Goal: Task Accomplishment & Management: Manage account settings

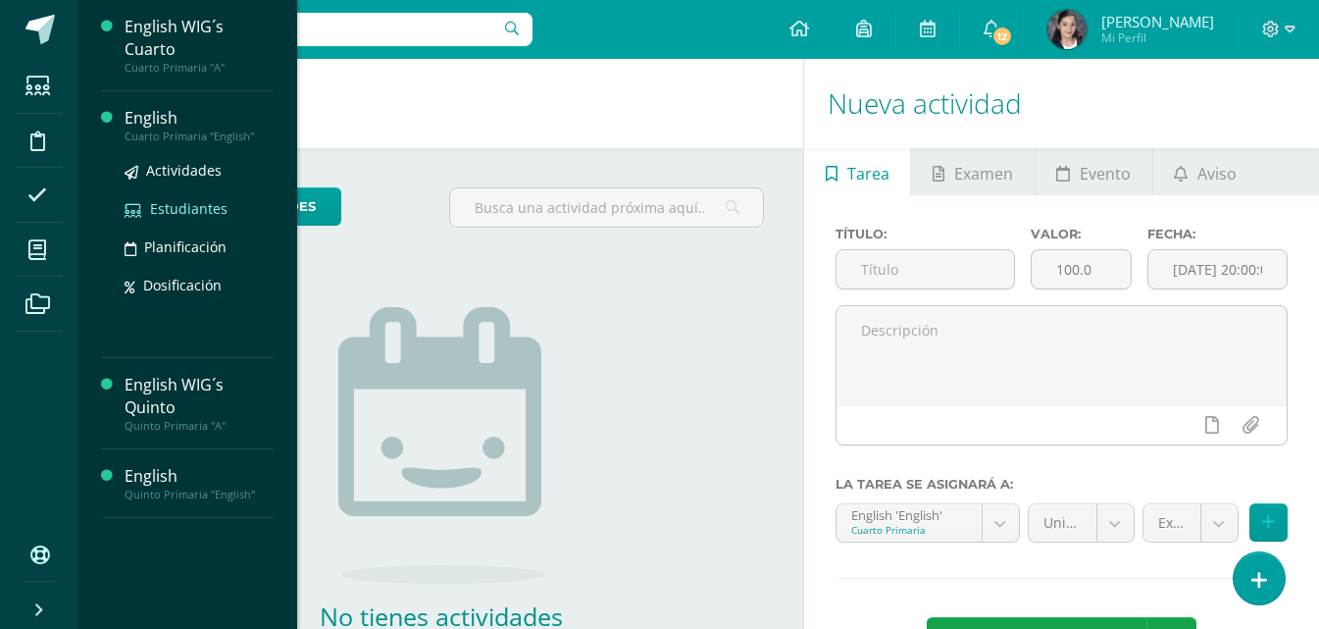
click at [182, 203] on span "Estudiantes" at bounding box center [188, 208] width 77 height 19
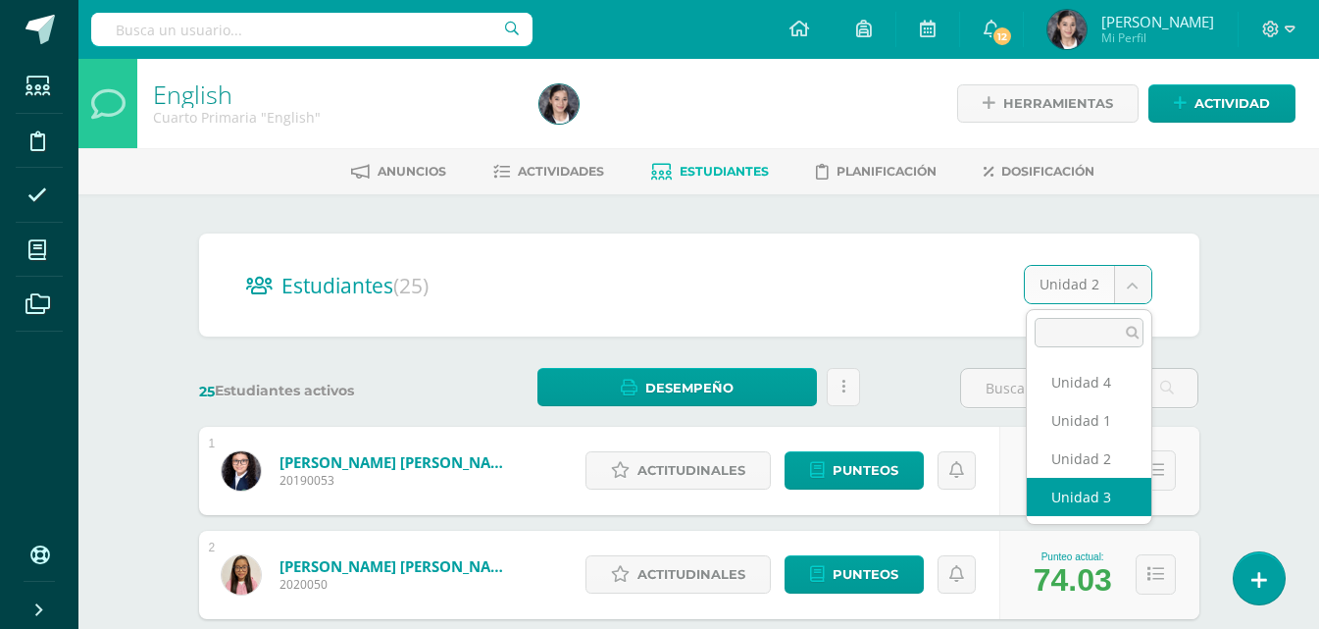
select select "/dashboard/teacher/section/1259/students/?unit=58549"
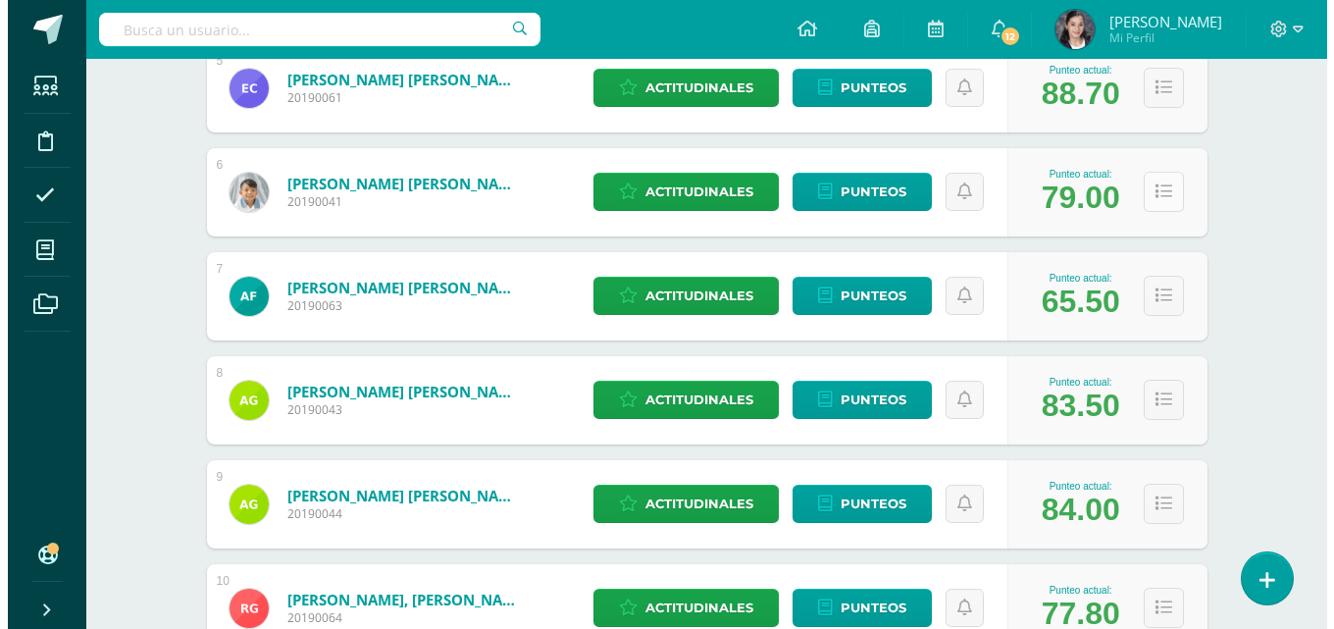
scroll to position [785, 0]
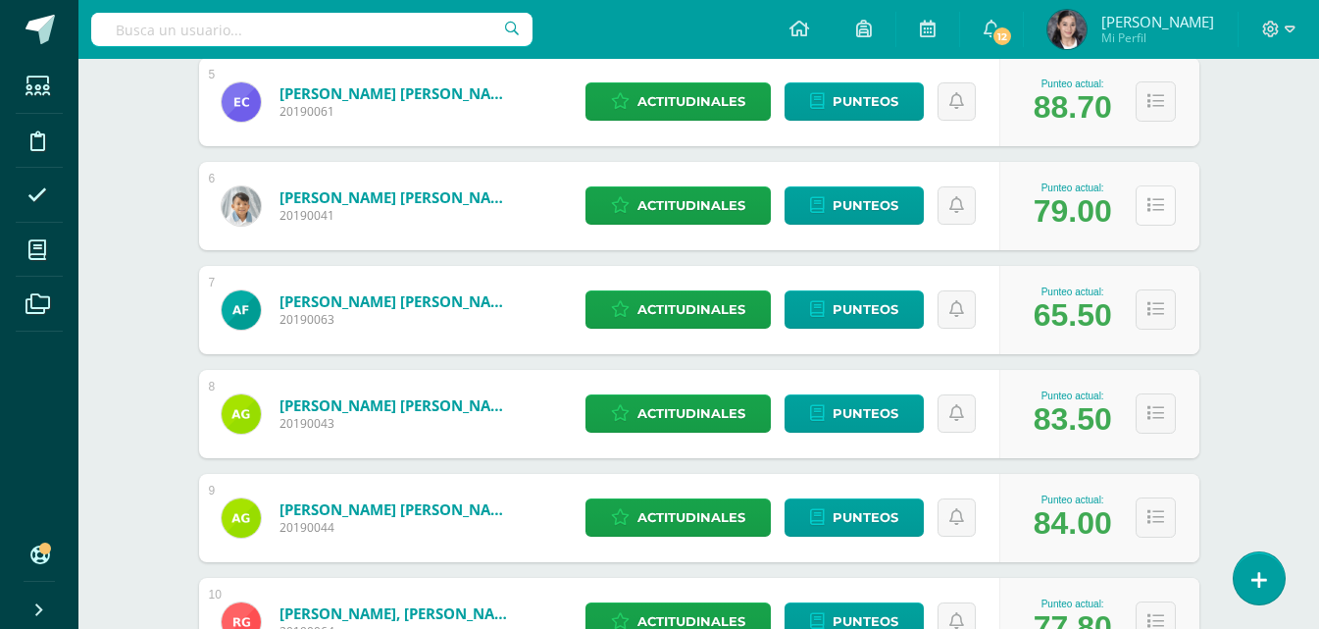
click at [1167, 212] on button at bounding box center [1156, 205] width 40 height 40
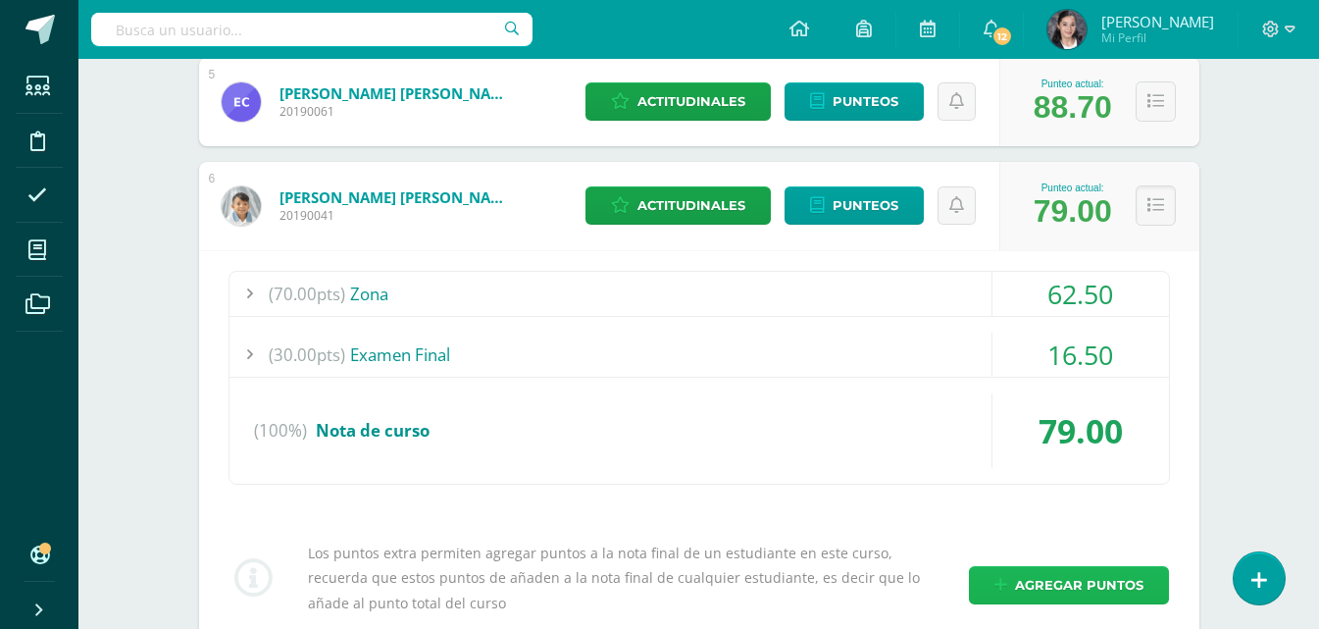
click at [1098, 579] on span "Agregar puntos" at bounding box center [1079, 585] width 128 height 36
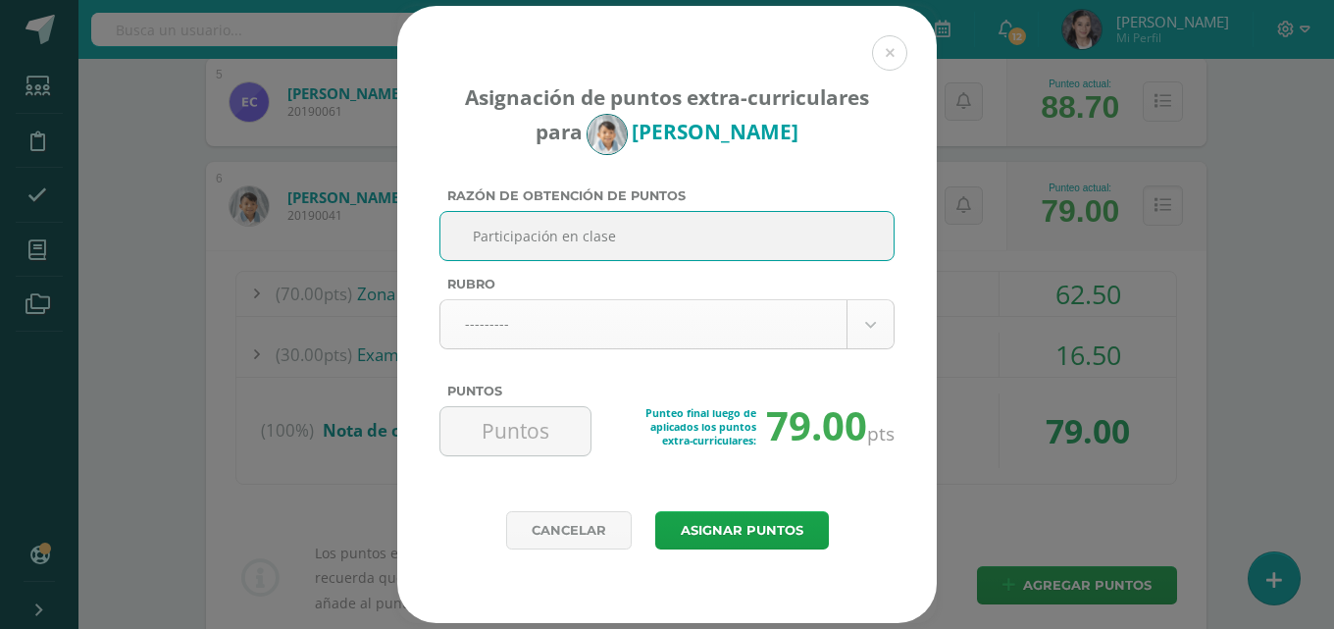
type input "Participación en clase"
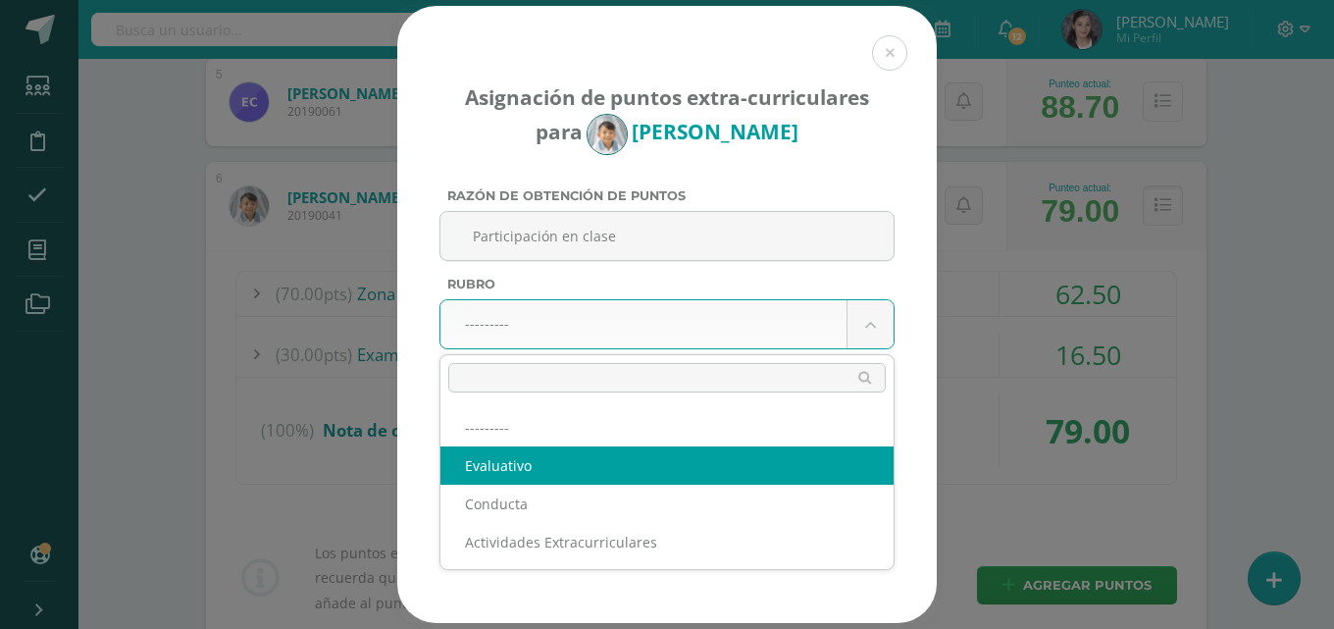
select select "1"
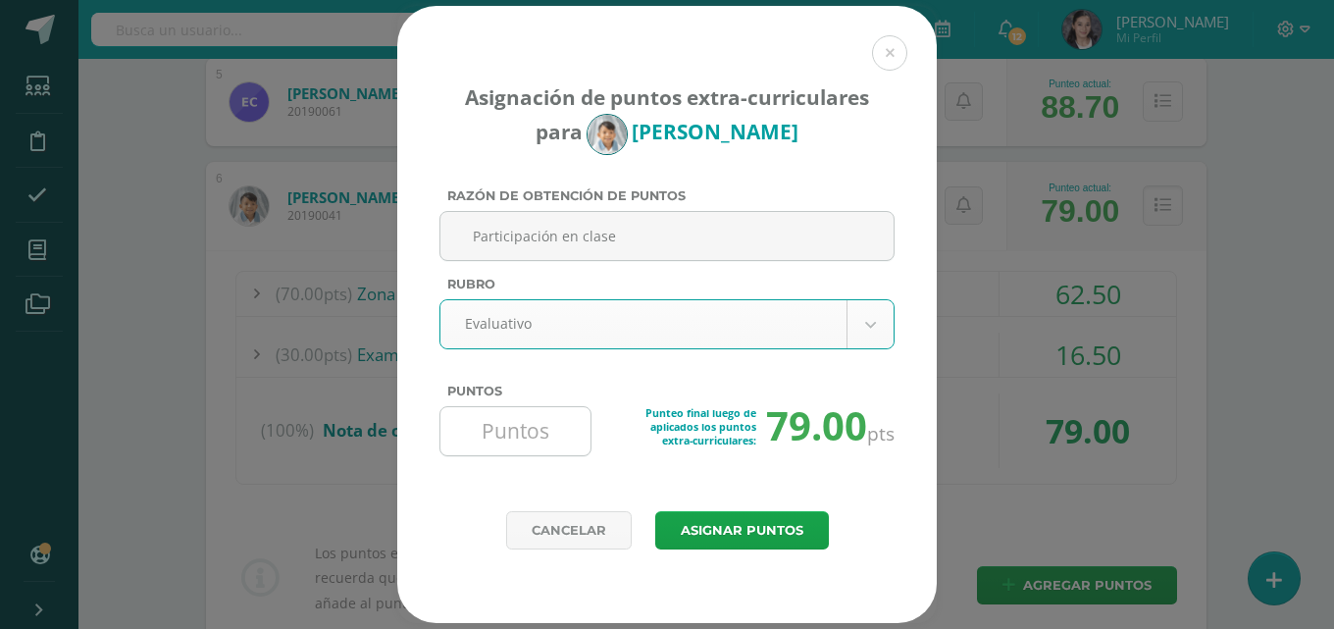
click at [504, 433] on input "Puntos" at bounding box center [515, 431] width 134 height 48
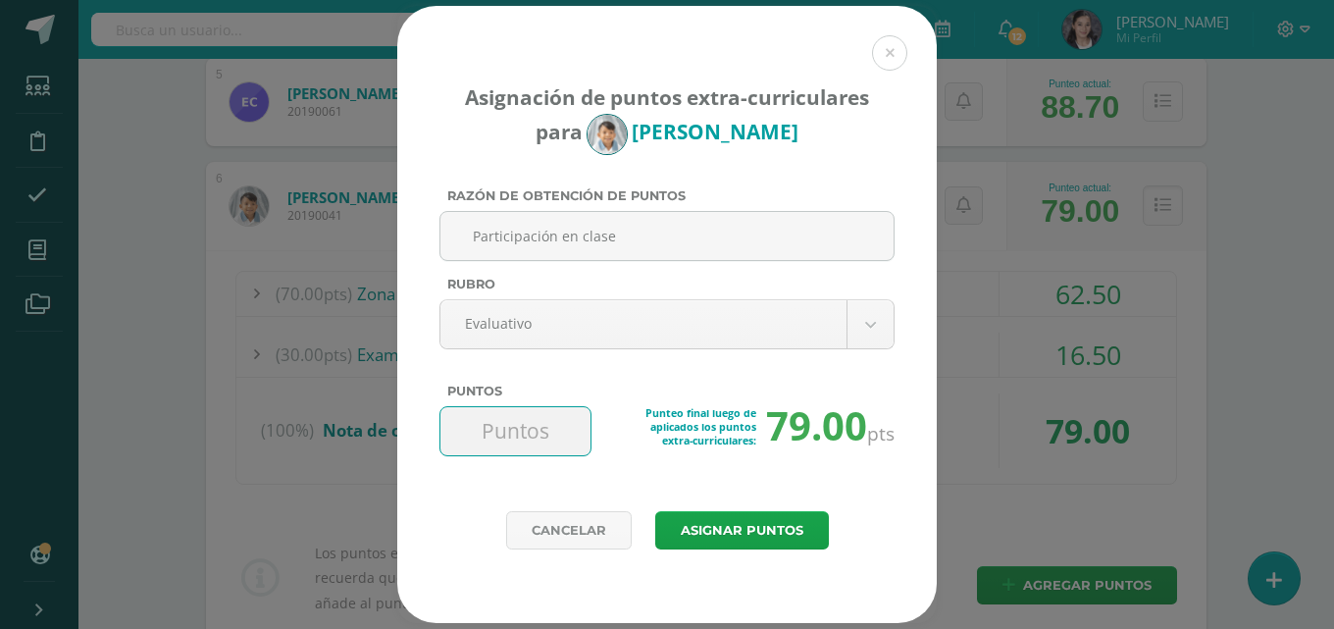
type input "1"
click at [788, 522] on button "Asignar puntos" at bounding box center [742, 530] width 174 height 38
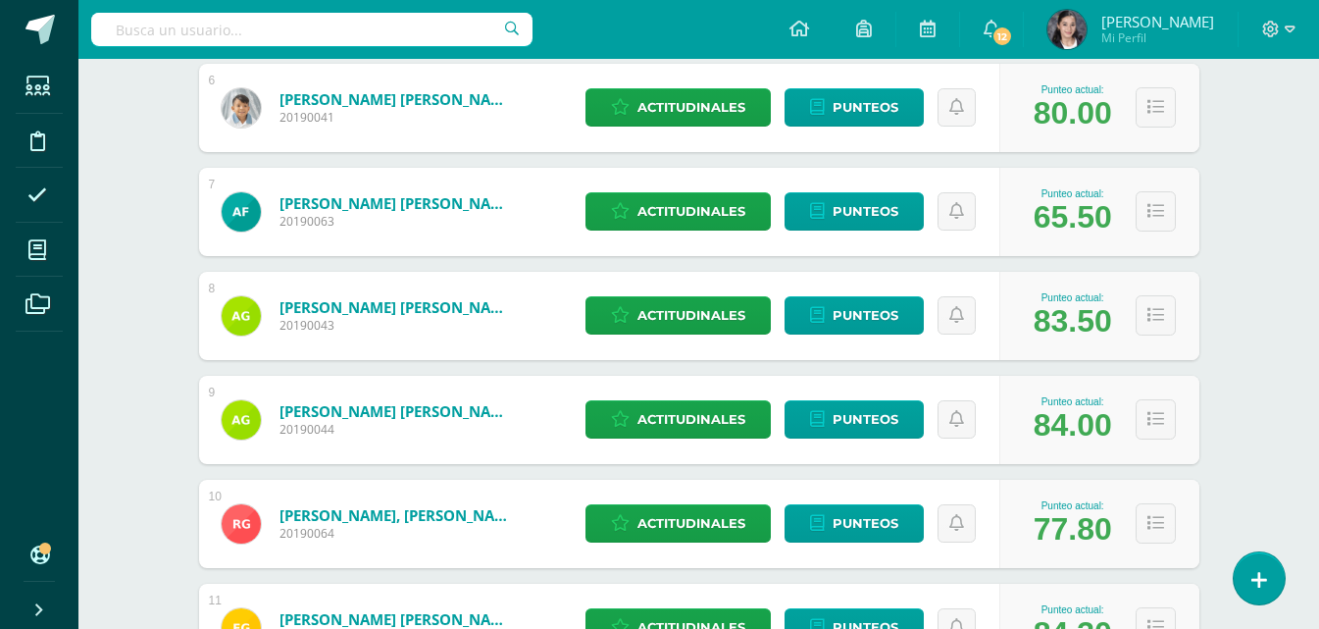
scroll to position [1079, 0]
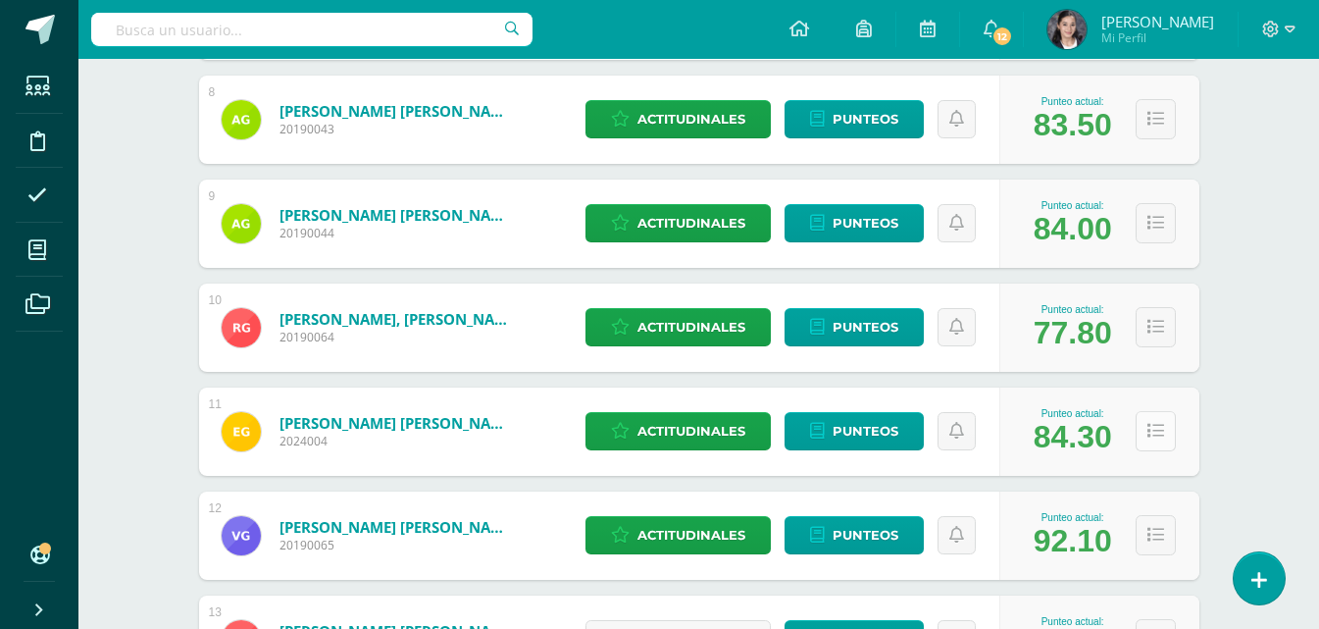
click at [1146, 444] on button at bounding box center [1156, 431] width 40 height 40
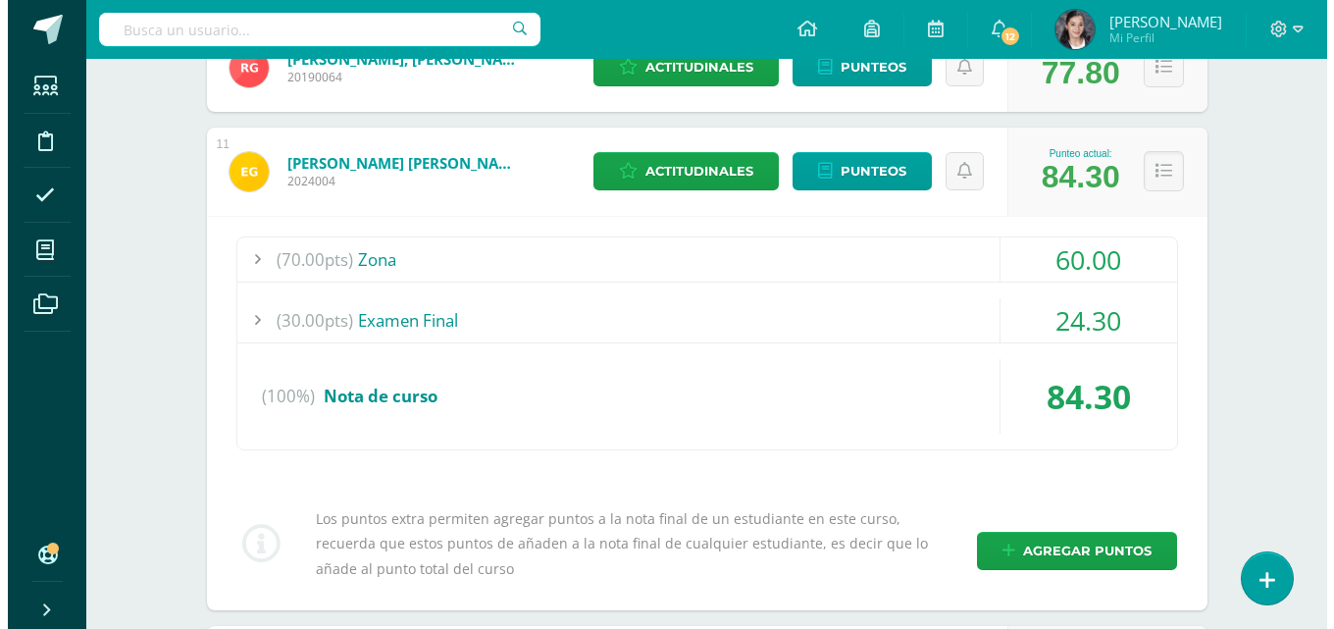
scroll to position [1373, 0]
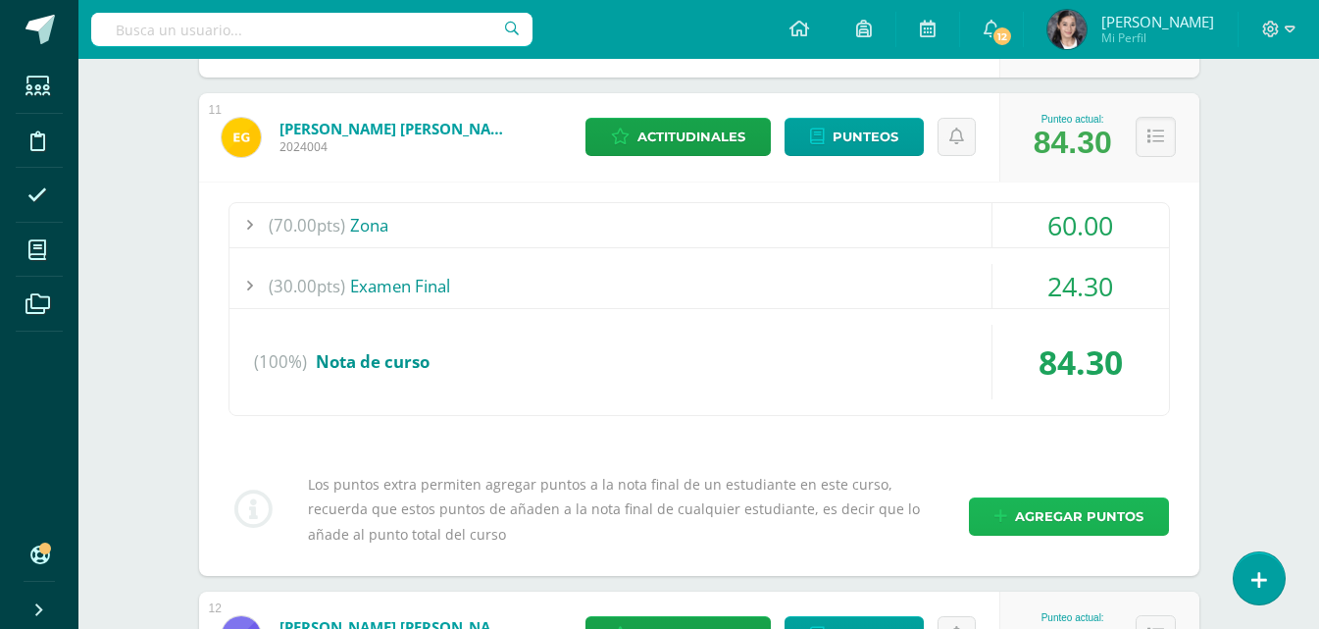
click at [1074, 510] on span "Agregar puntos" at bounding box center [1079, 516] width 128 height 36
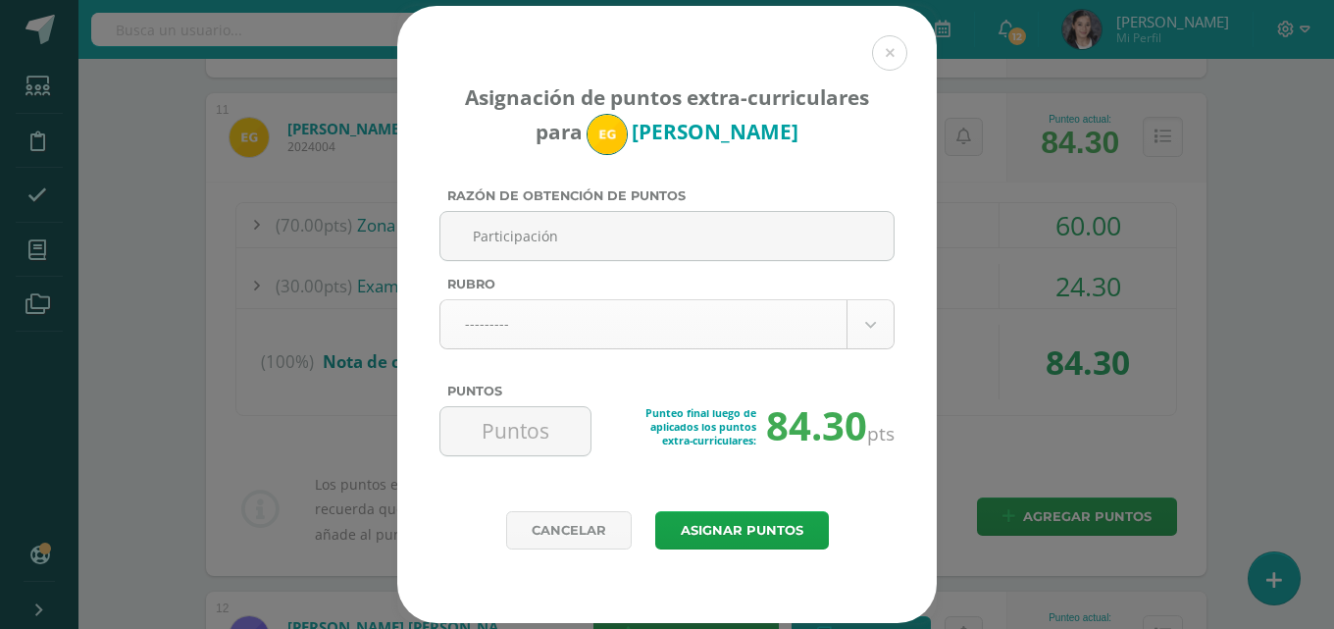
type input "Participación"
click at [868, 308] on body "Asignación de puntos extra-curriculares para Emilio González Razón de obtención…" at bounding box center [667, 394] width 1334 height 3535
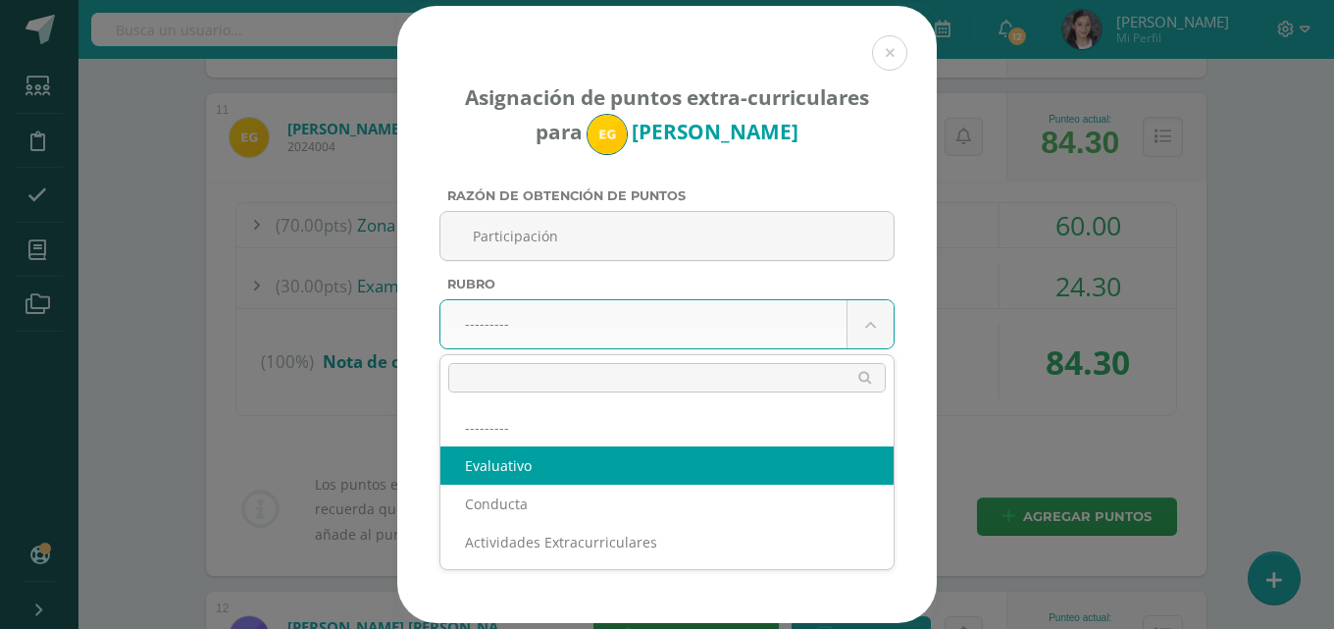
select select "1"
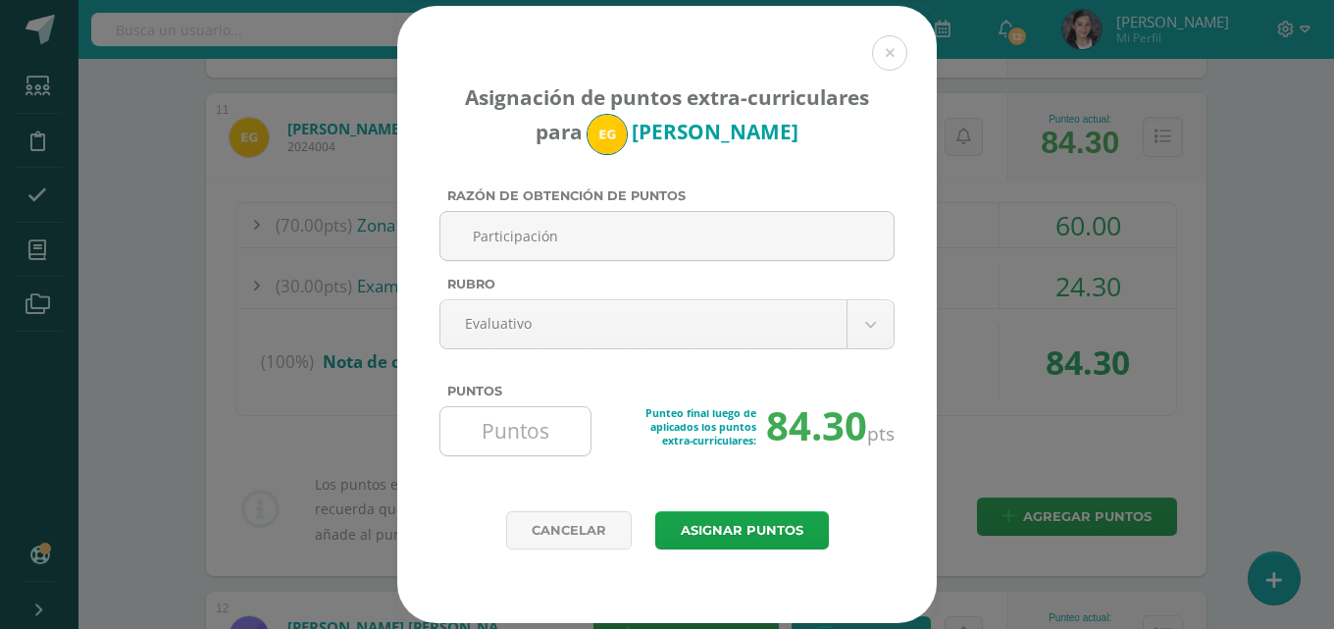
click at [527, 438] on input "Puntos" at bounding box center [515, 431] width 134 height 48
click at [540, 432] on input "Puntos" at bounding box center [515, 431] width 134 height 48
type input "1"
click at [770, 519] on button "Asignar puntos" at bounding box center [742, 530] width 174 height 38
click at [785, 536] on button "Asignar puntos" at bounding box center [742, 530] width 174 height 38
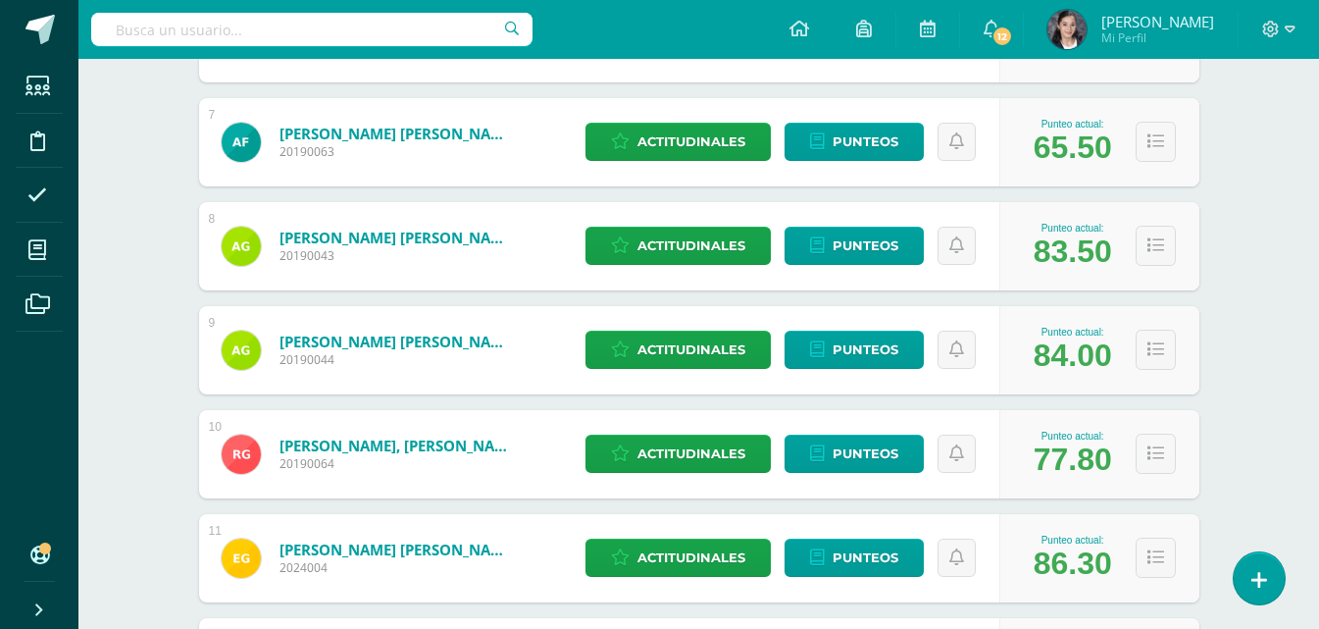
scroll to position [845, 0]
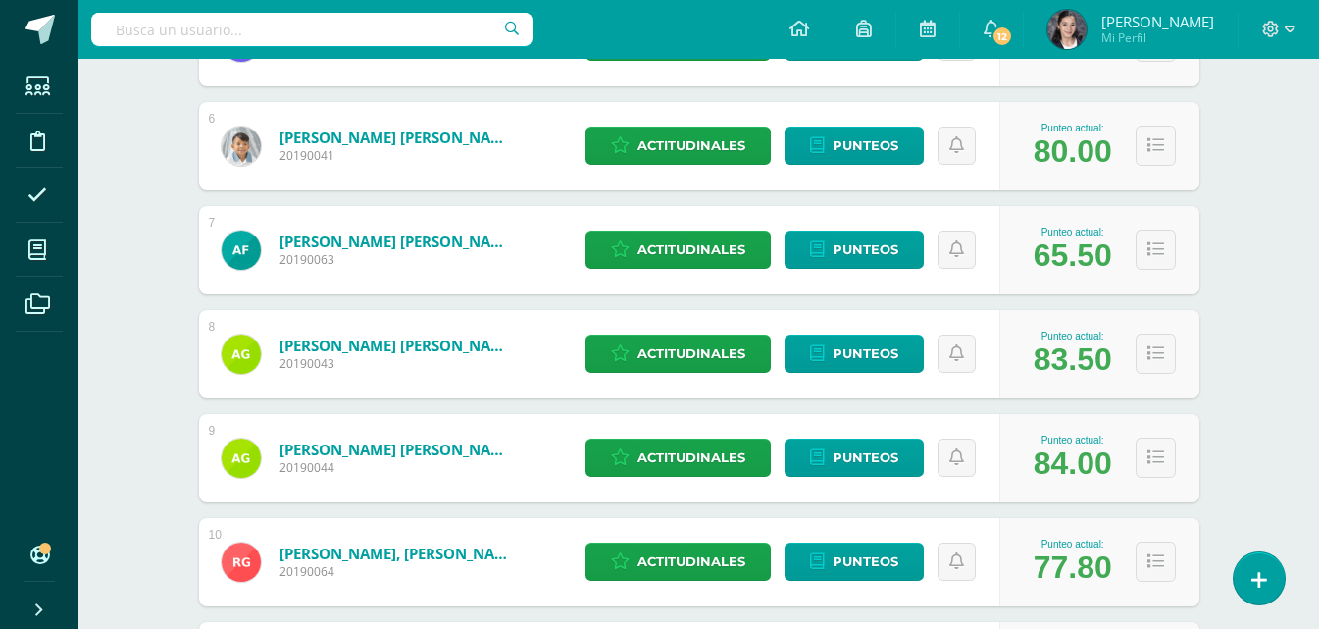
drag, startPoint x: 1026, startPoint y: 255, endPoint x: 1117, endPoint y: 255, distance: 91.2
click at [1117, 255] on div "Punteo actual: 65.50" at bounding box center [1073, 250] width 98 height 47
click at [1168, 247] on button at bounding box center [1156, 250] width 40 height 40
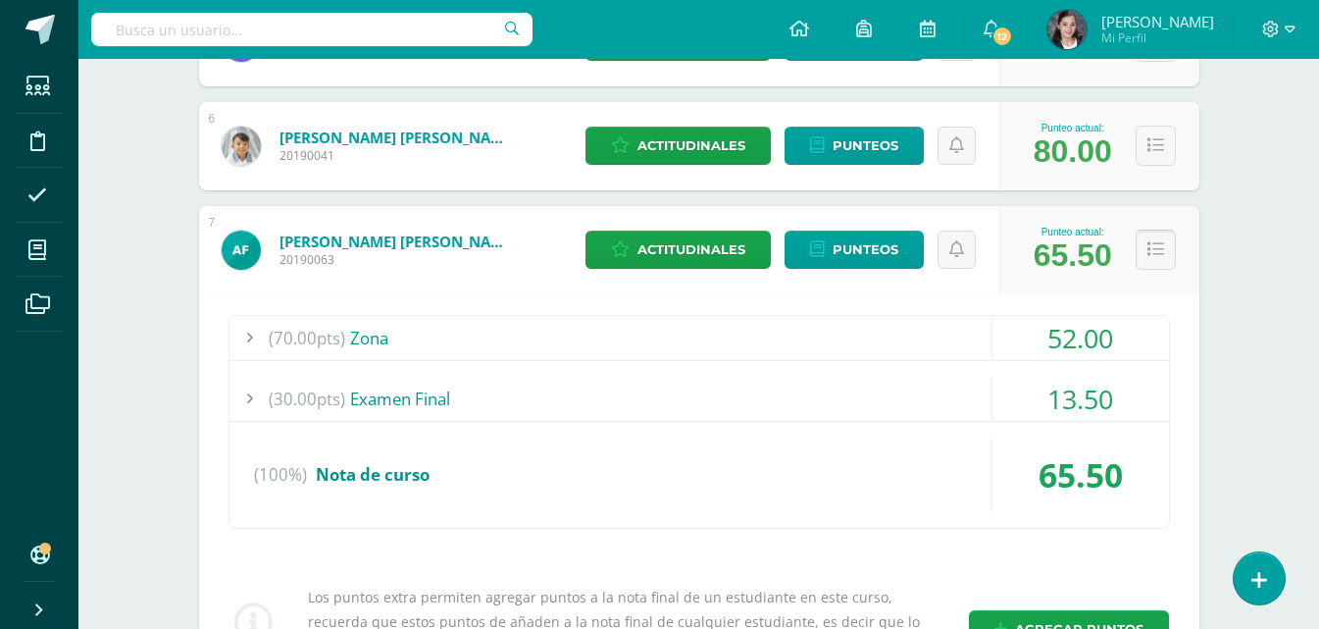
click at [1149, 248] on icon at bounding box center [1156, 249] width 17 height 17
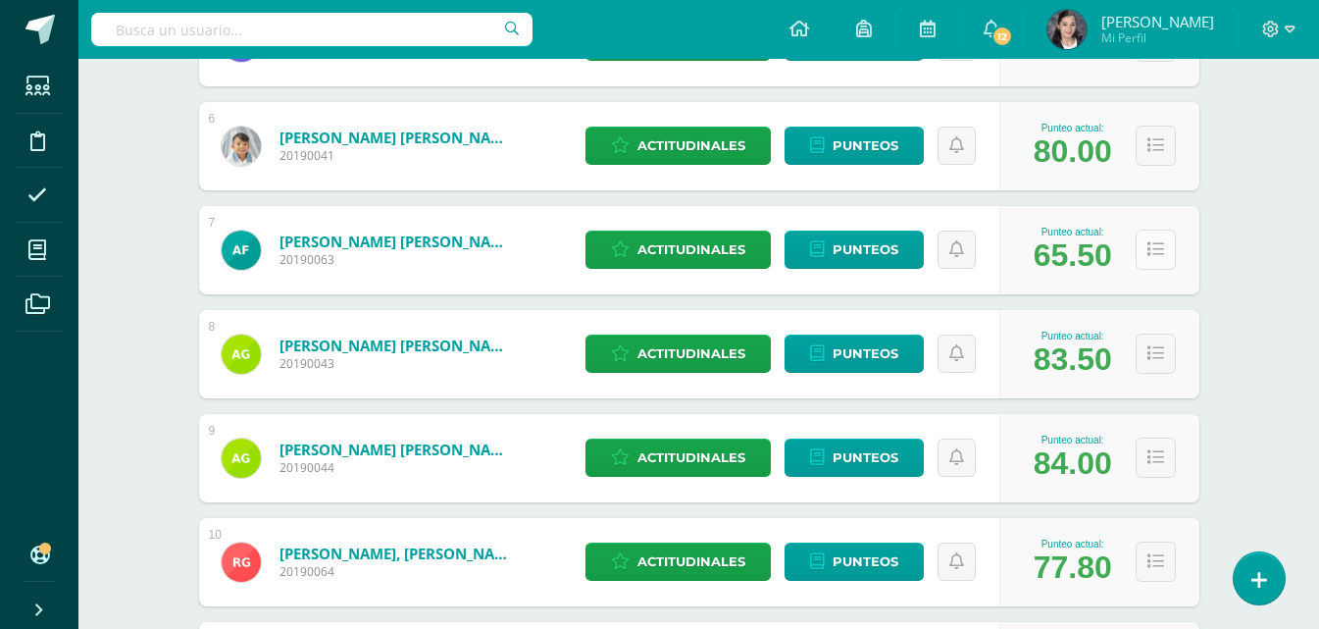
click at [1149, 248] on icon at bounding box center [1156, 249] width 17 height 17
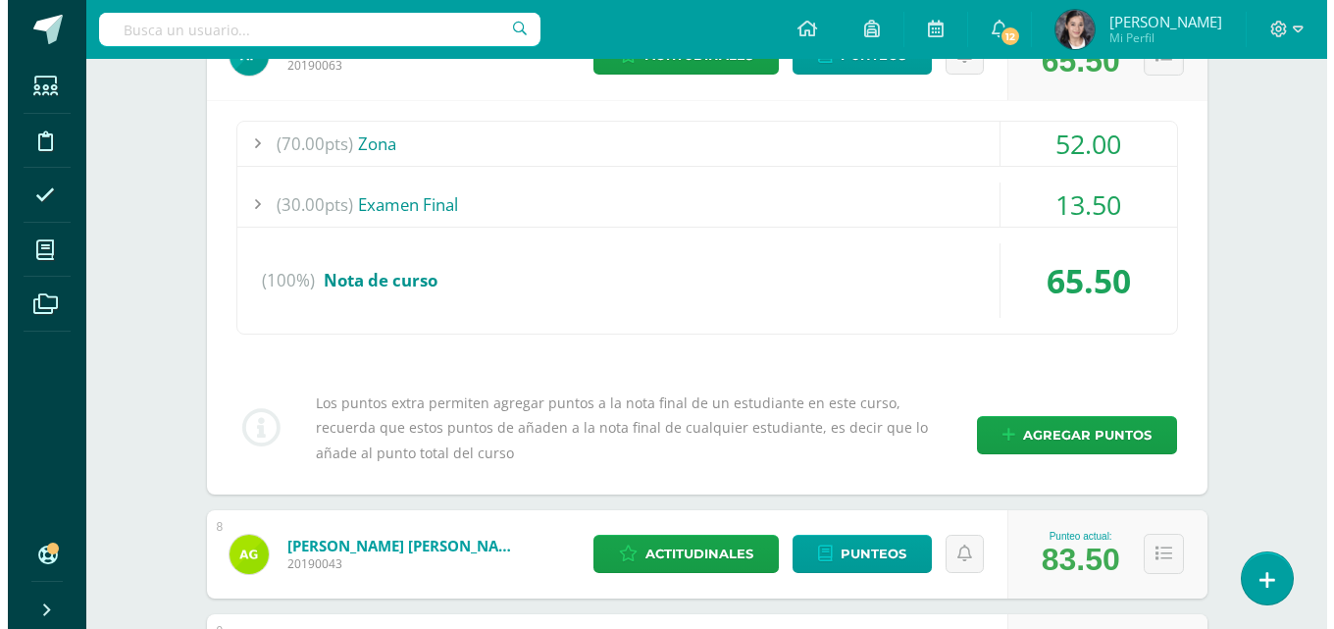
scroll to position [1041, 0]
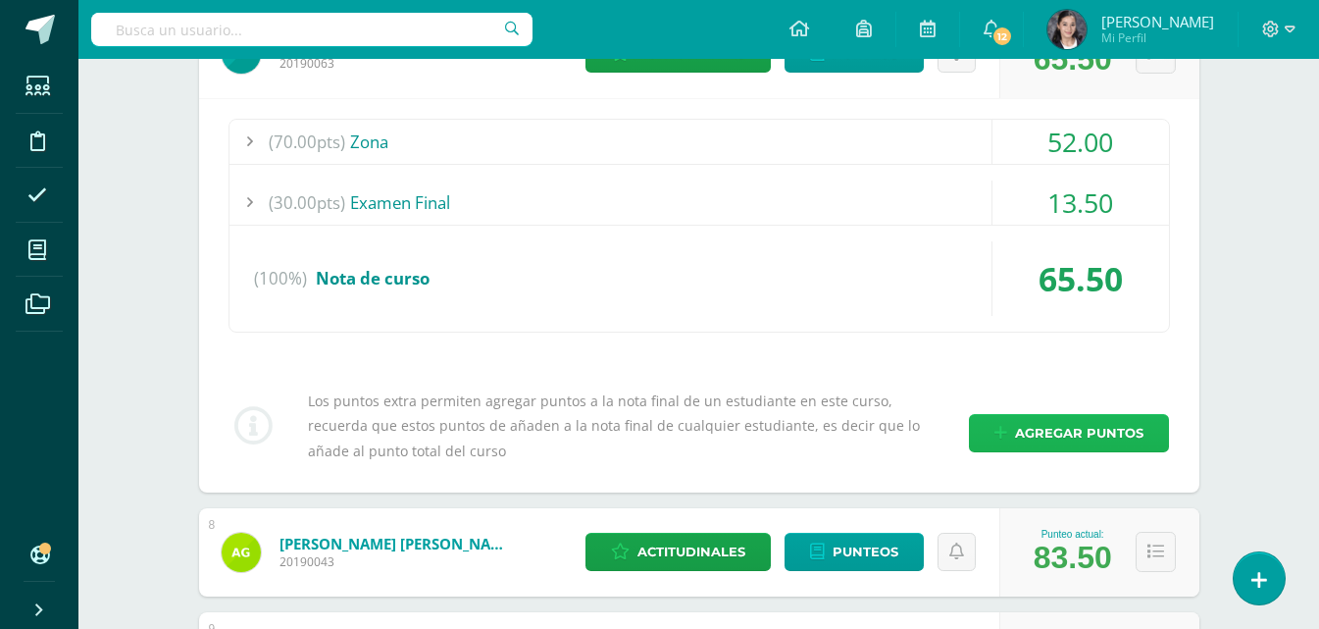
click at [1020, 428] on span "Agregar puntos" at bounding box center [1079, 433] width 128 height 36
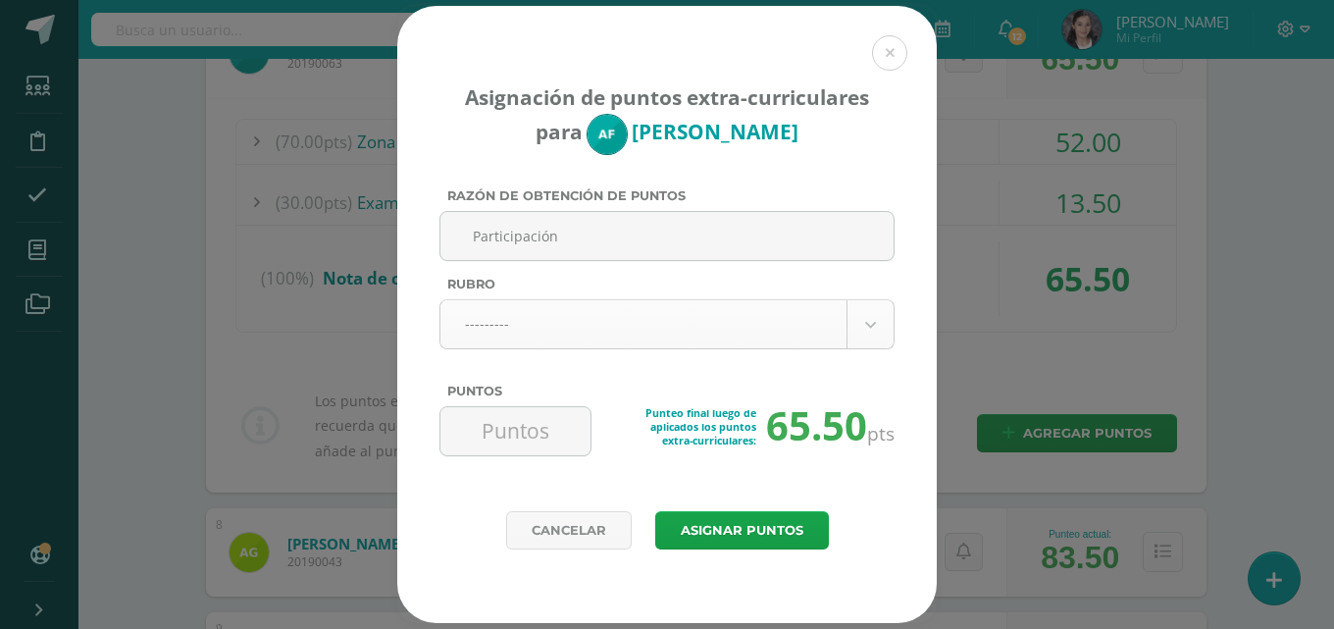
type input "Participación"
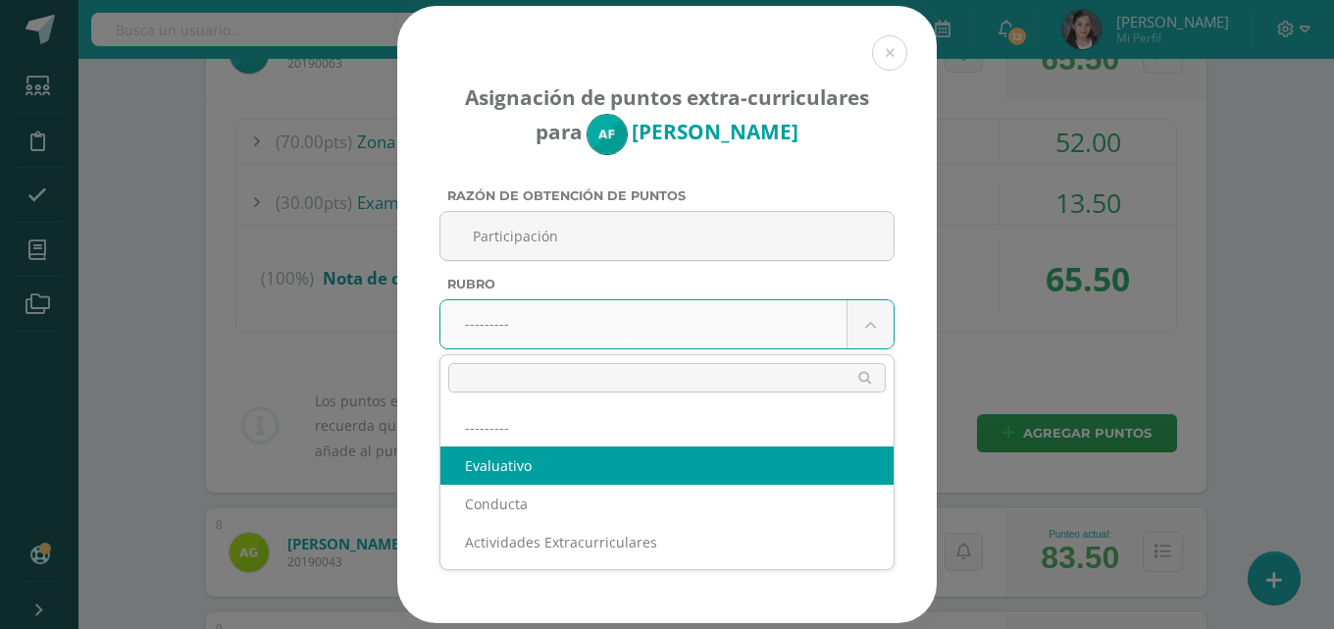
select select "1"
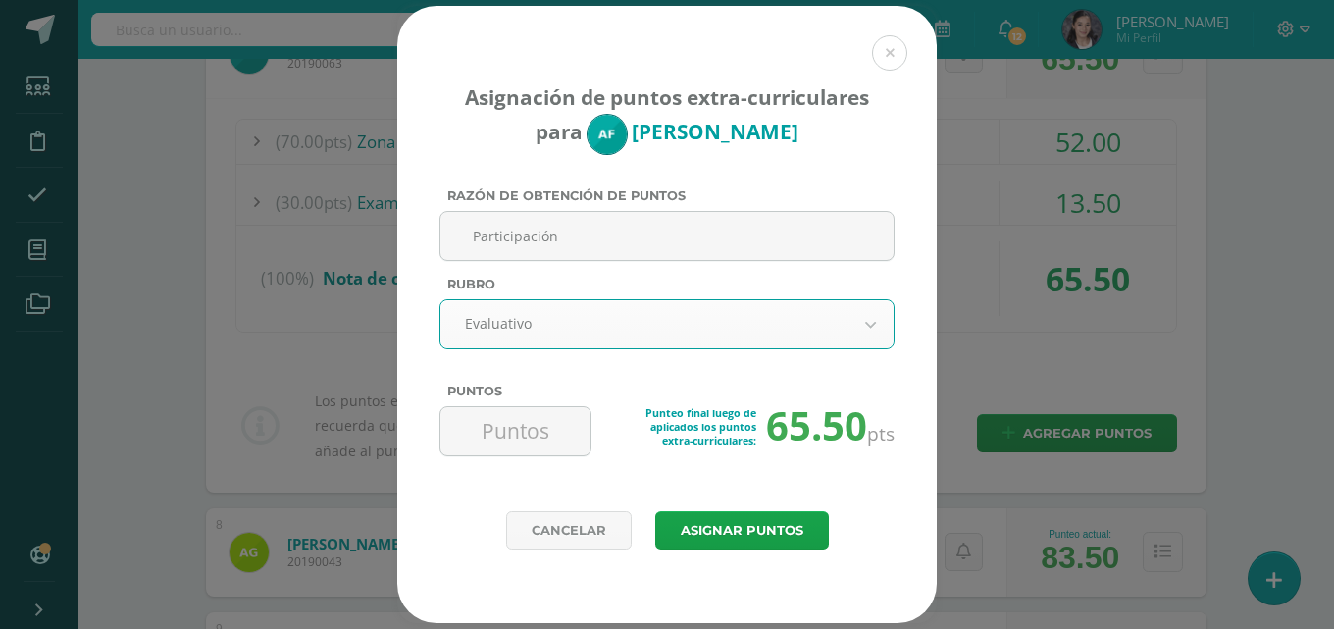
type input "1"
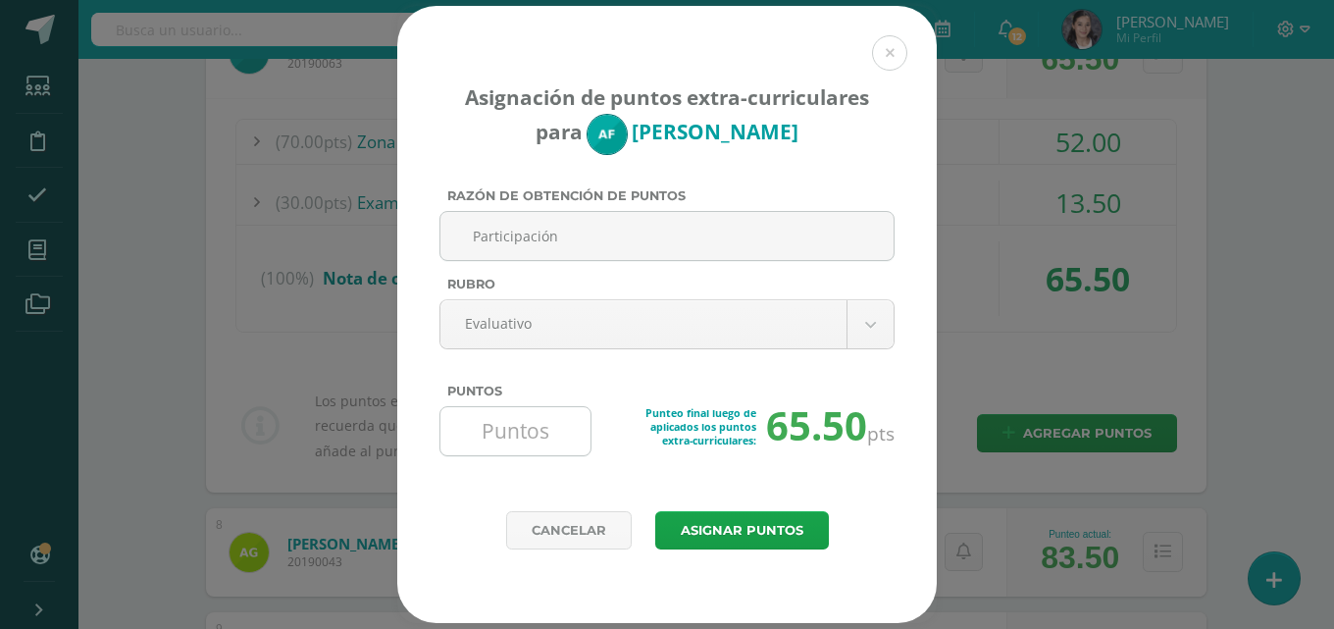
click at [563, 438] on input "Puntos" at bounding box center [515, 431] width 134 height 48
type input "1"
click at [793, 514] on button "Asignar puntos" at bounding box center [742, 530] width 174 height 38
click at [735, 526] on button "Asignar puntos" at bounding box center [742, 530] width 174 height 38
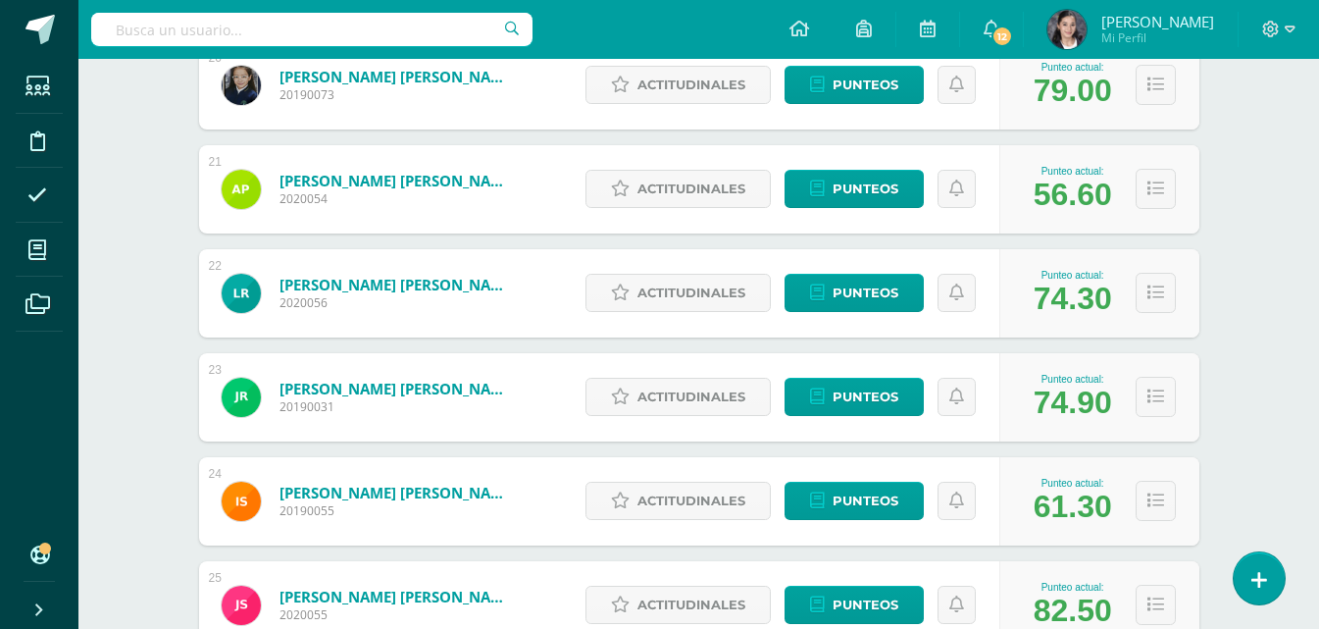
scroll to position [2316, 0]
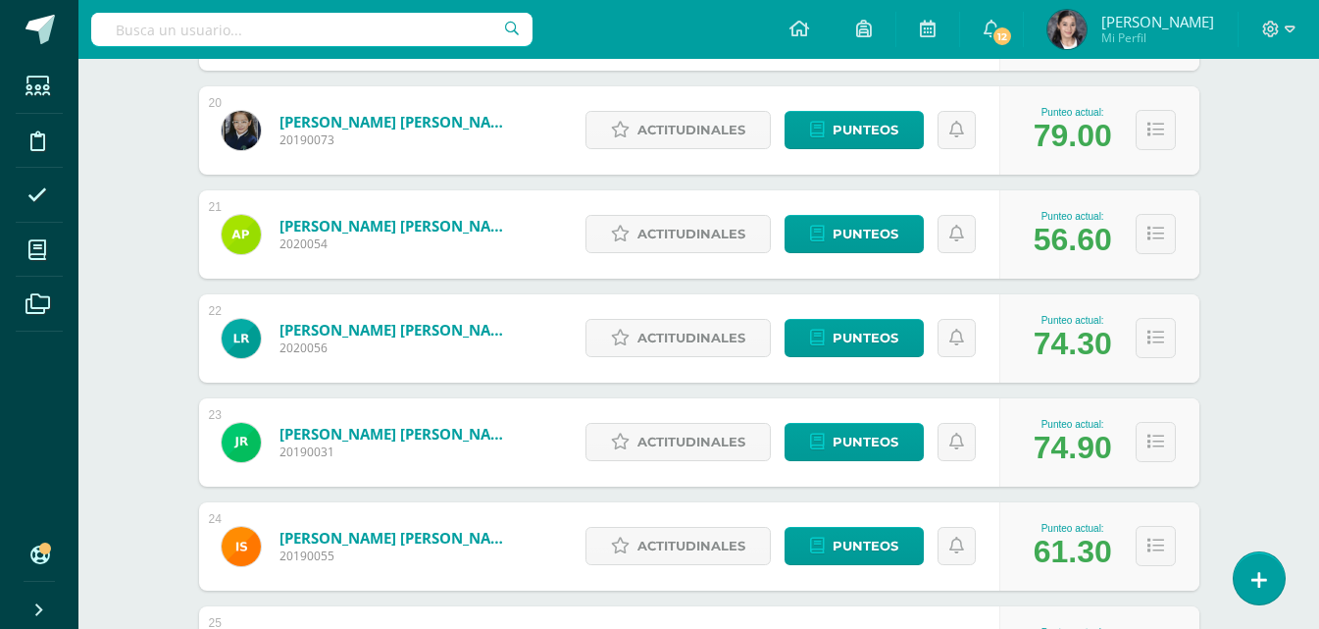
drag, startPoint x: 1034, startPoint y: 246, endPoint x: 1109, endPoint y: 247, distance: 75.5
click at [1109, 247] on div "56.60" at bounding box center [1073, 240] width 78 height 36
click at [1110, 247] on div "56.60" at bounding box center [1073, 240] width 78 height 36
drag, startPoint x: 1015, startPoint y: 241, endPoint x: 1109, endPoint y: 254, distance: 95.0
click at [1109, 254] on div "Punteo actual: 56.60" at bounding box center [1100, 234] width 200 height 88
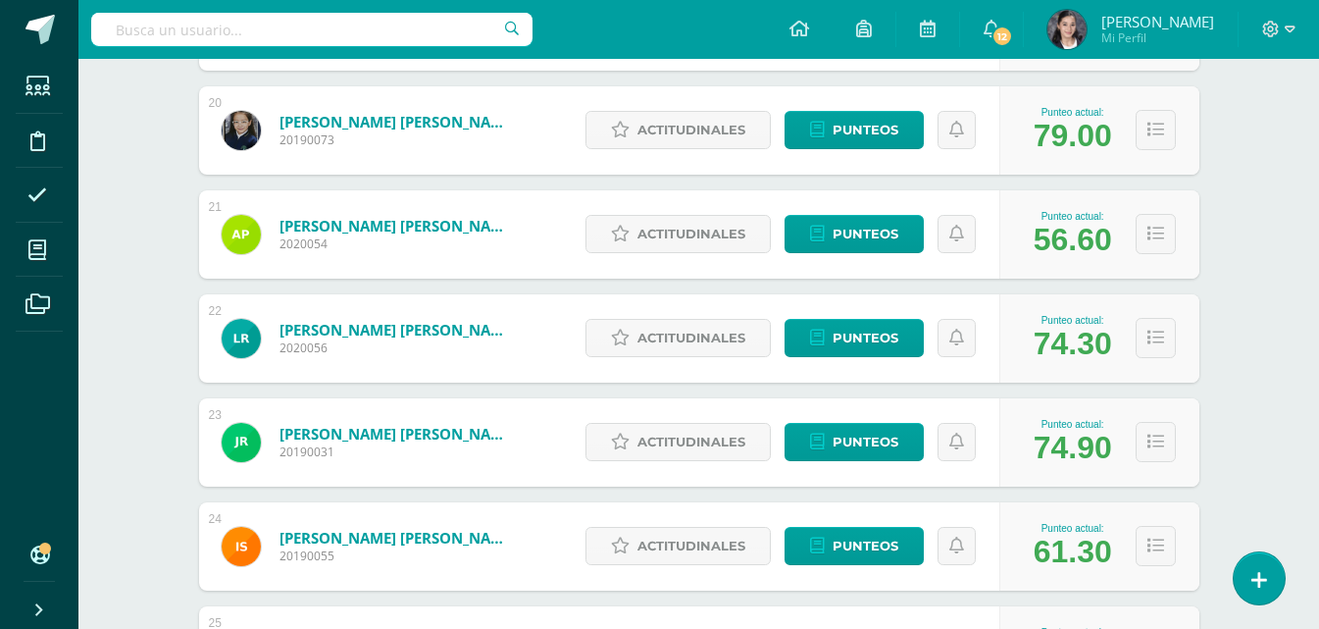
click at [1109, 254] on div "56.60" at bounding box center [1073, 240] width 78 height 36
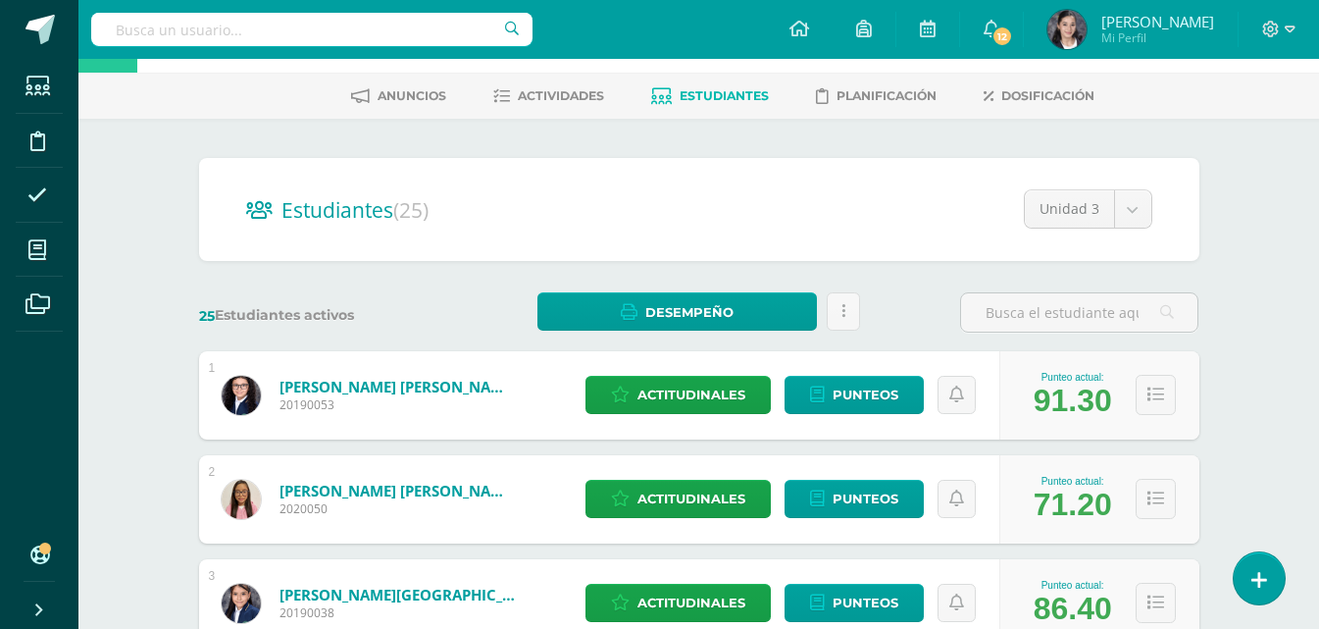
scroll to position [0, 0]
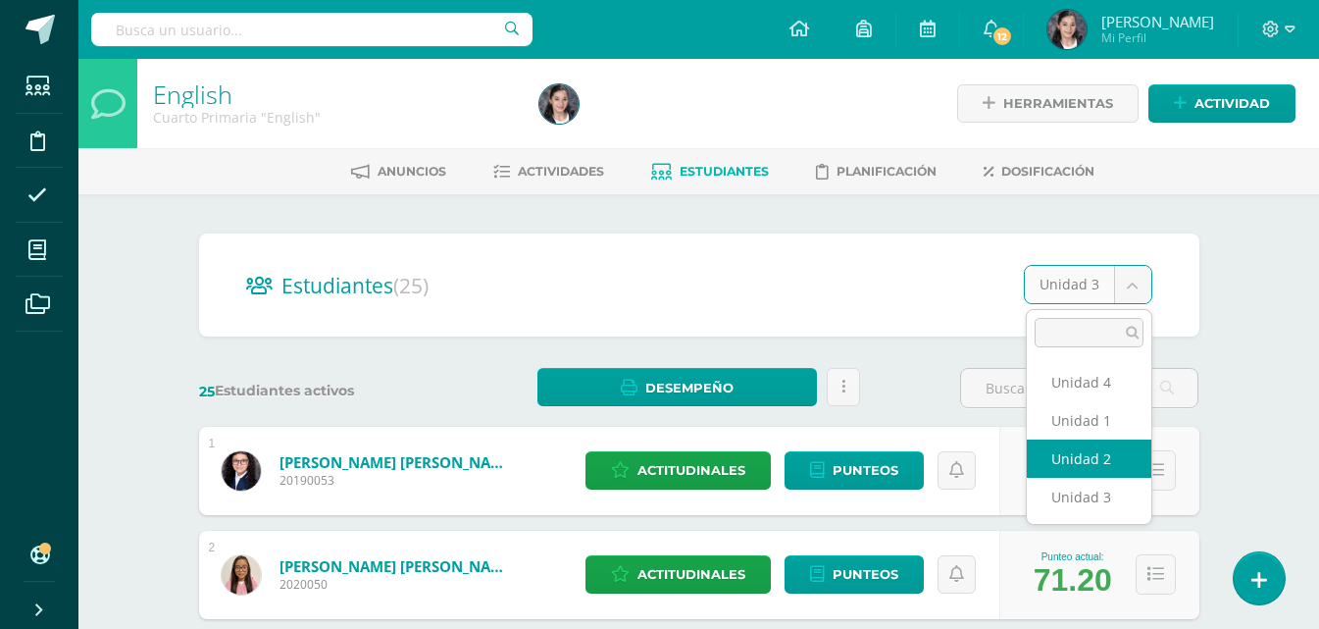
select select "/dashboard/teacher/section/1259/students/?unit=58548"
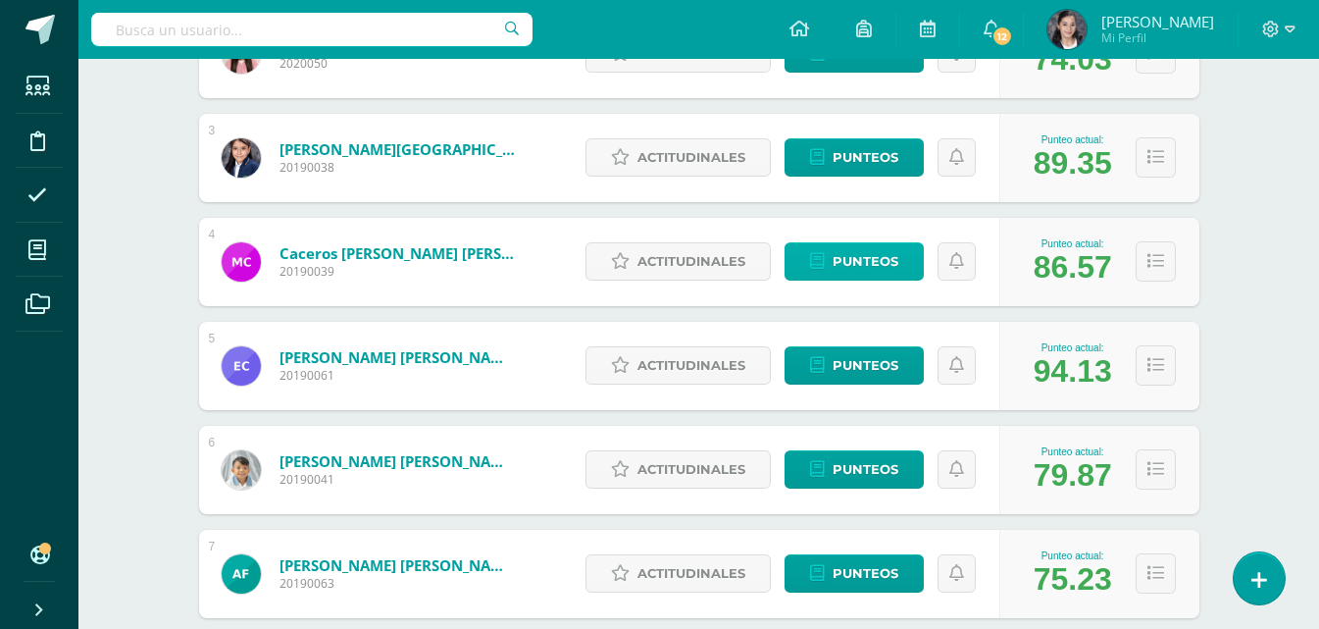
scroll to position [589, 0]
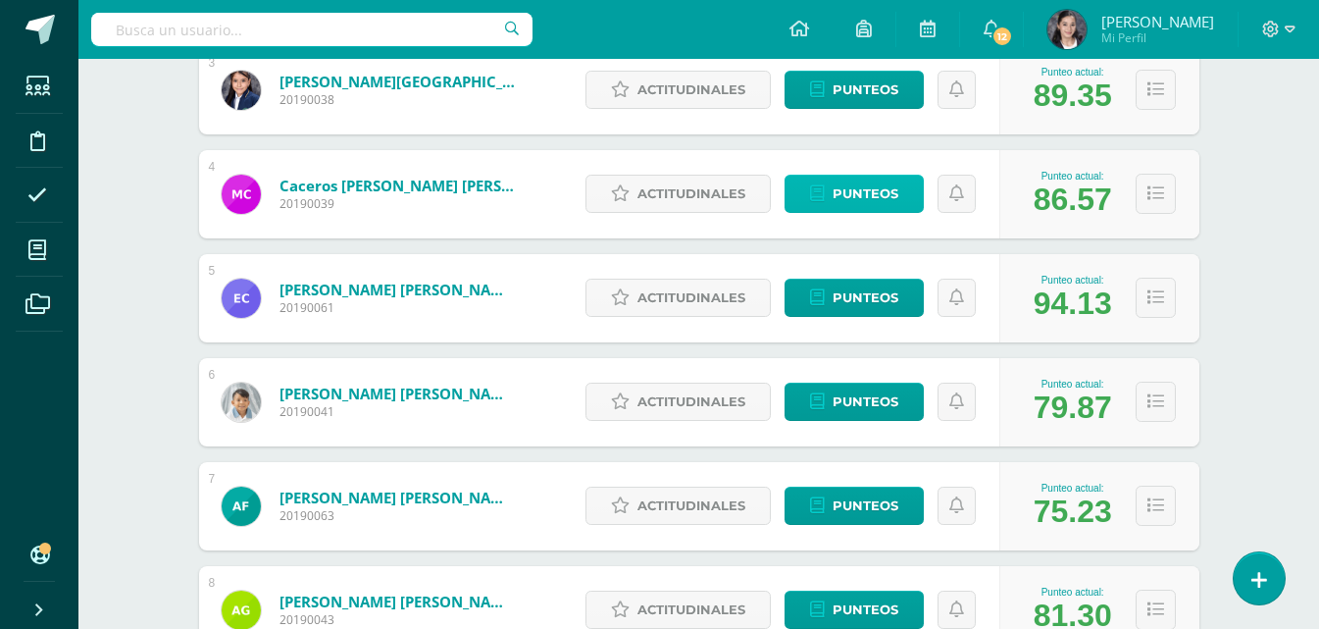
click at [832, 196] on link "Punteos" at bounding box center [854, 194] width 139 height 38
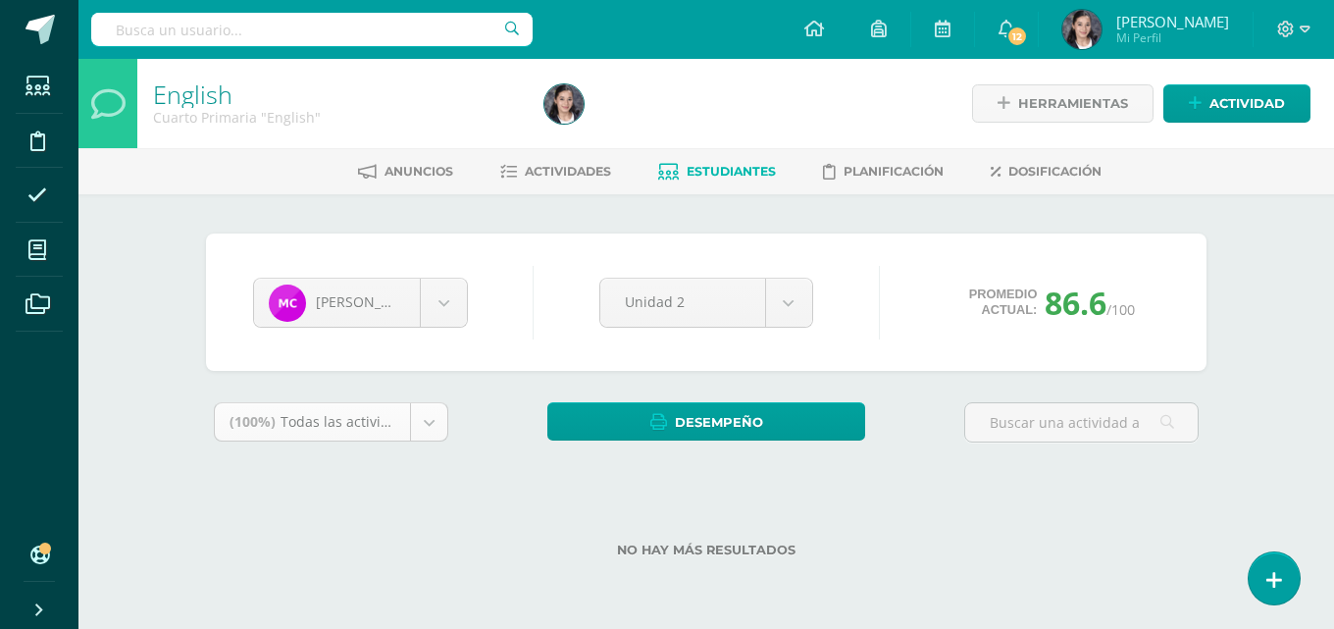
click at [411, 423] on body "Estudiantes Disciplina Asistencia Mis cursos Archivos Soporte Centro de ayuda Ú…" at bounding box center [667, 310] width 1334 height 620
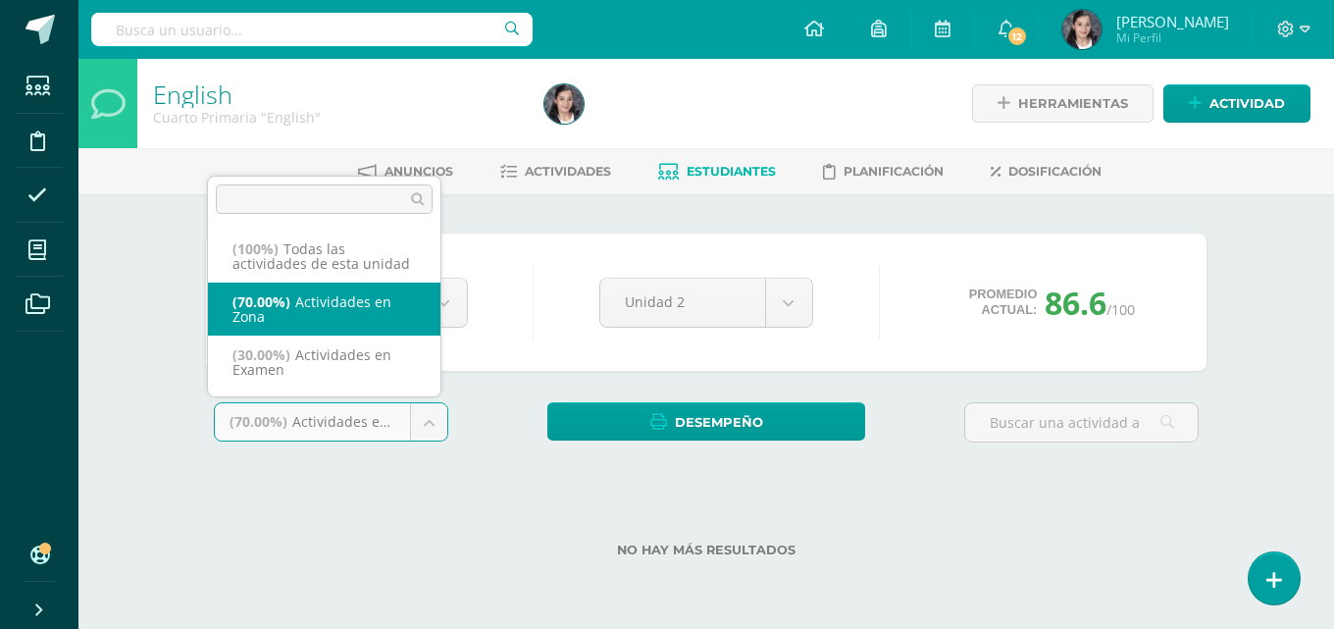
click at [430, 435] on body "Estudiantes Disciplina Asistencia Mis cursos Archivos Soporte Centro de ayuda Ú…" at bounding box center [667, 310] width 1334 height 620
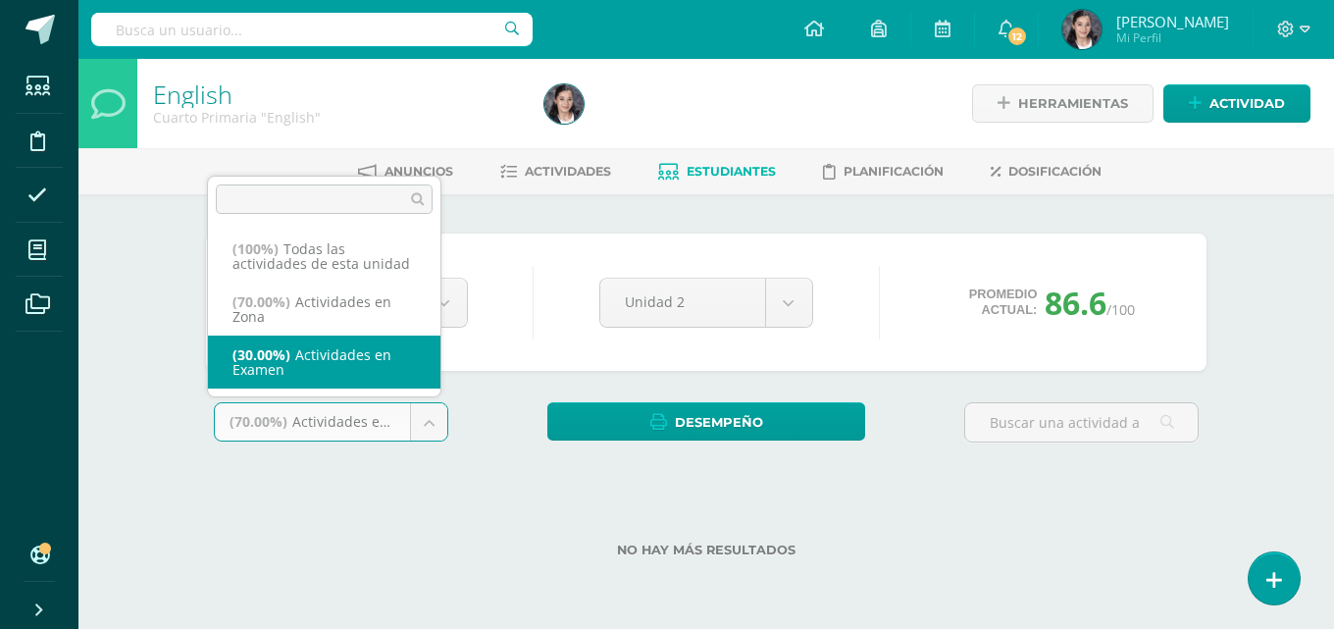
select select "61787"
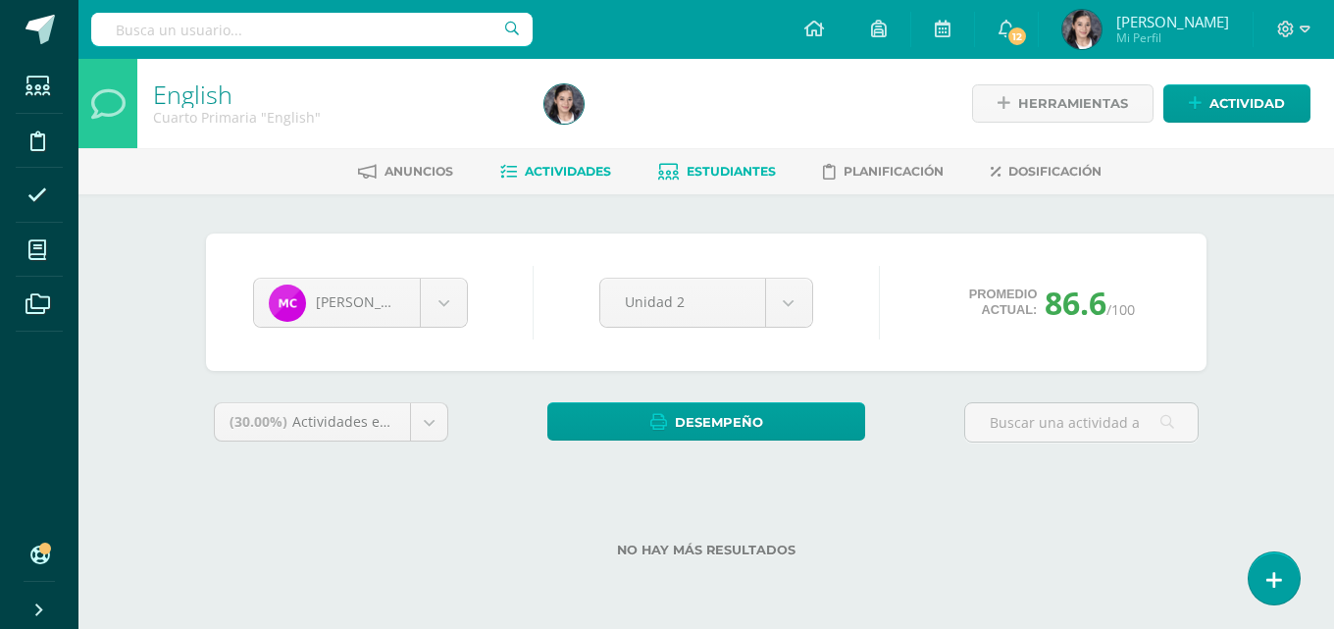
click at [558, 181] on link "Actividades" at bounding box center [555, 171] width 111 height 31
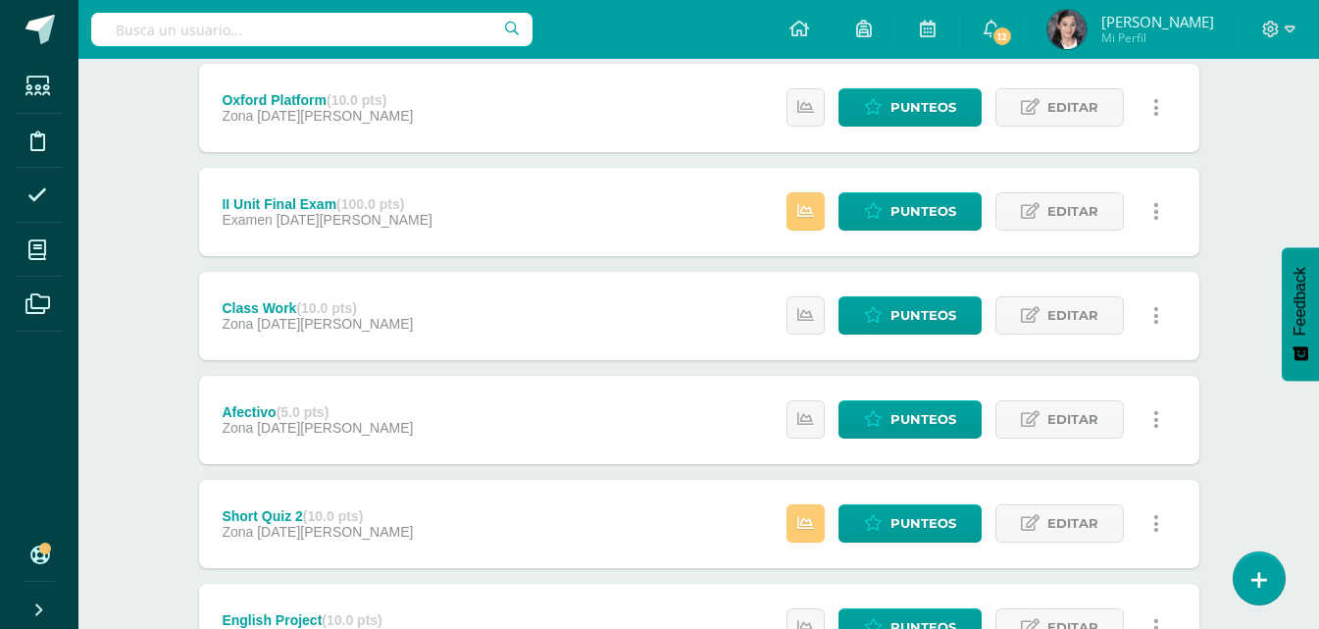
scroll to position [392, 0]
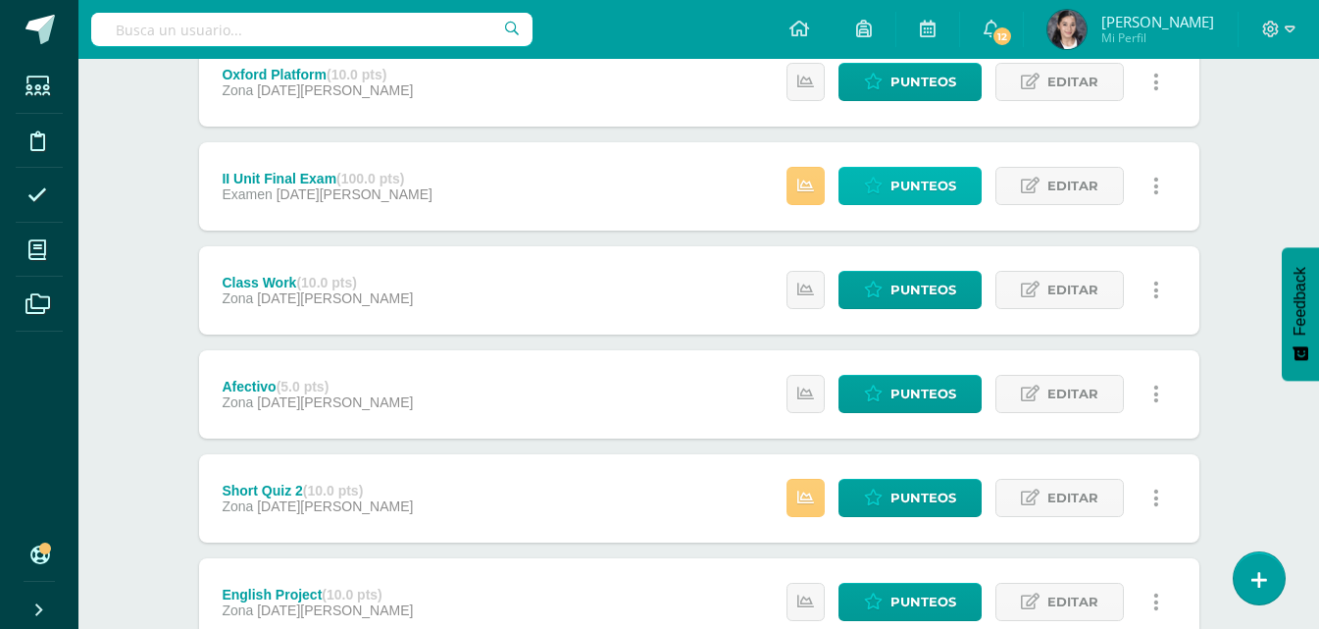
click at [910, 201] on span "Punteos" at bounding box center [924, 186] width 66 height 36
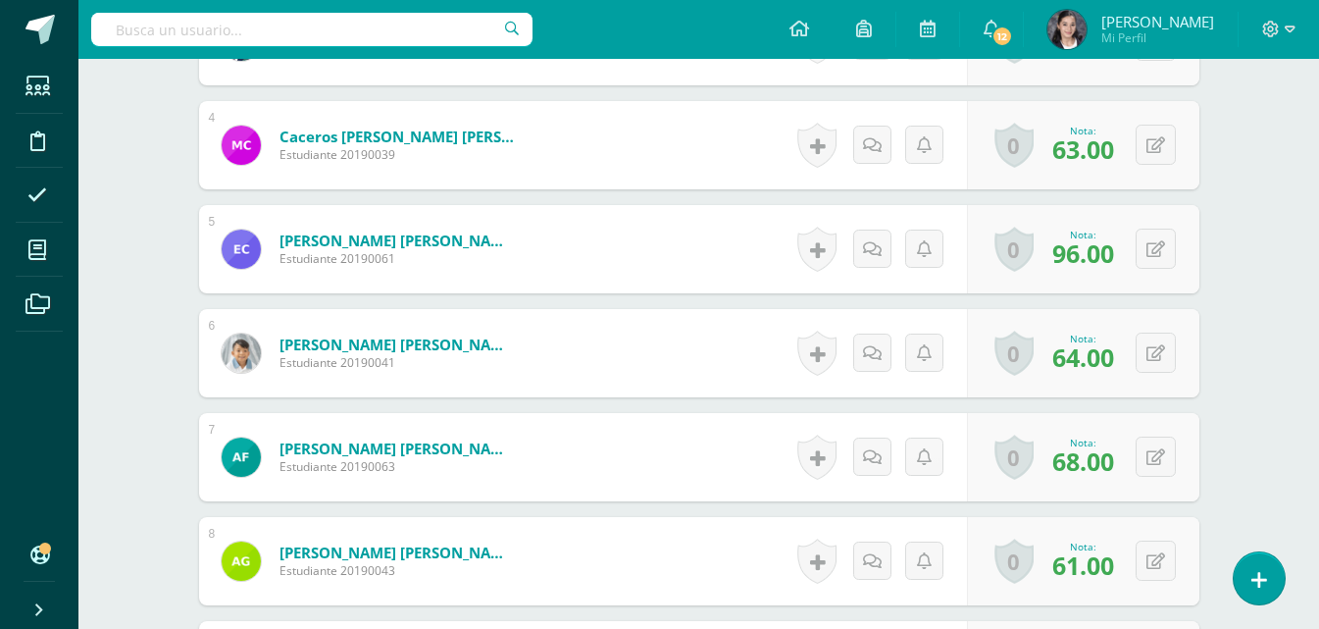
scroll to position [858, 0]
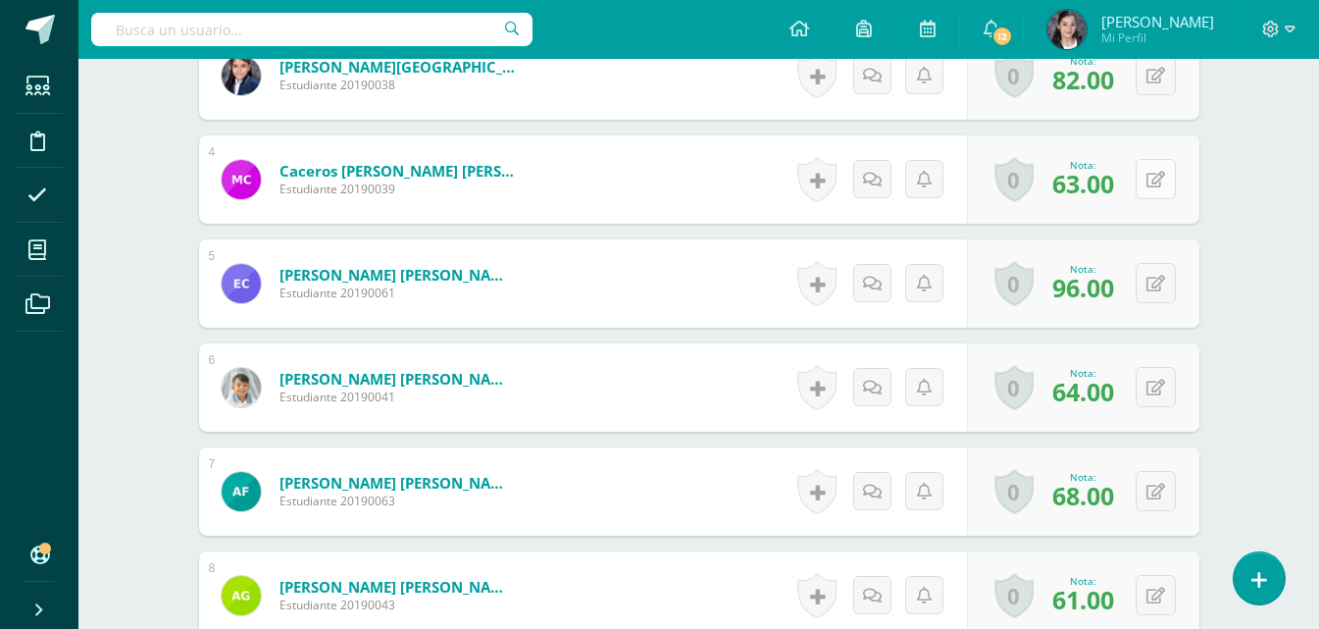
click at [1157, 184] on icon at bounding box center [1156, 180] width 19 height 17
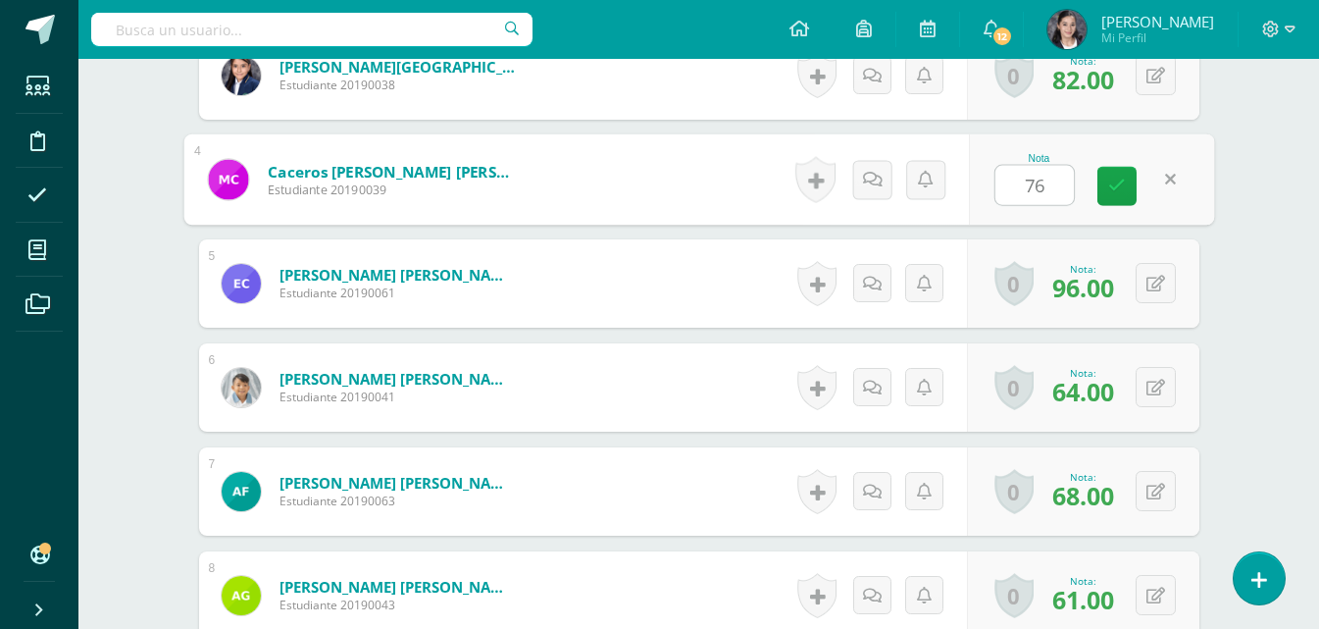
type input "7"
type input "63"
drag, startPoint x: 1049, startPoint y: 180, endPoint x: 1022, endPoint y: 187, distance: 27.6
click at [1022, 187] on input "63" at bounding box center [1035, 185] width 78 height 39
type input "73"
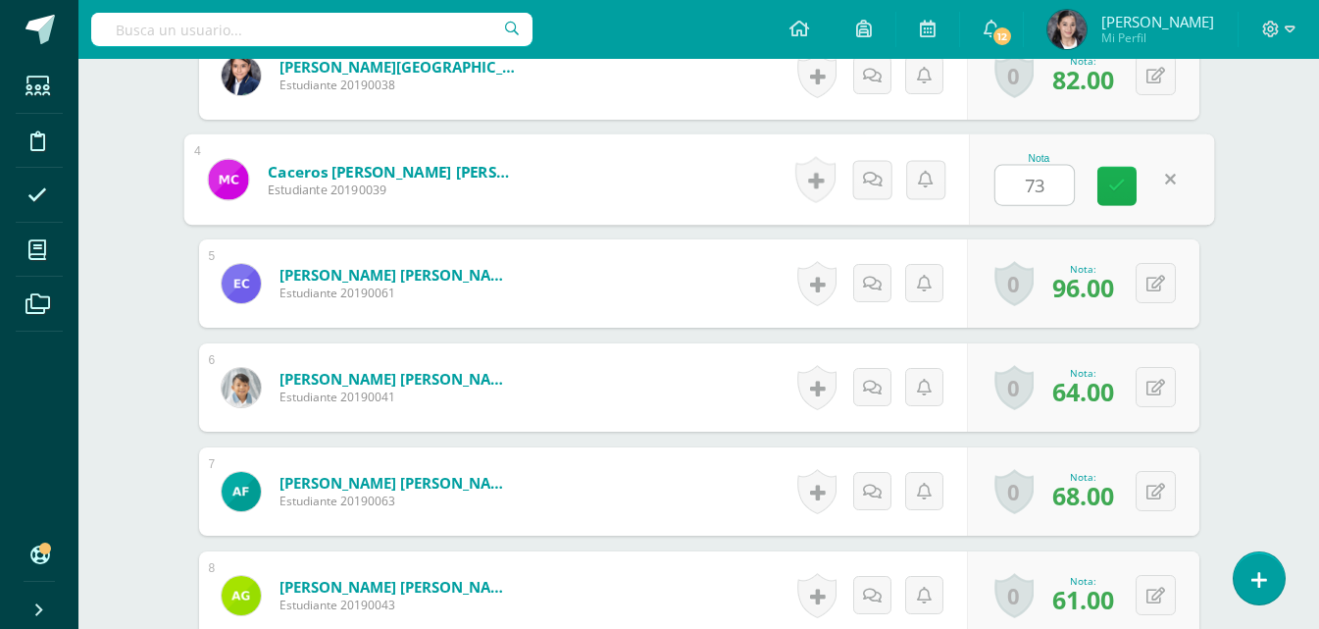
click at [1125, 181] on link at bounding box center [1117, 186] width 39 height 39
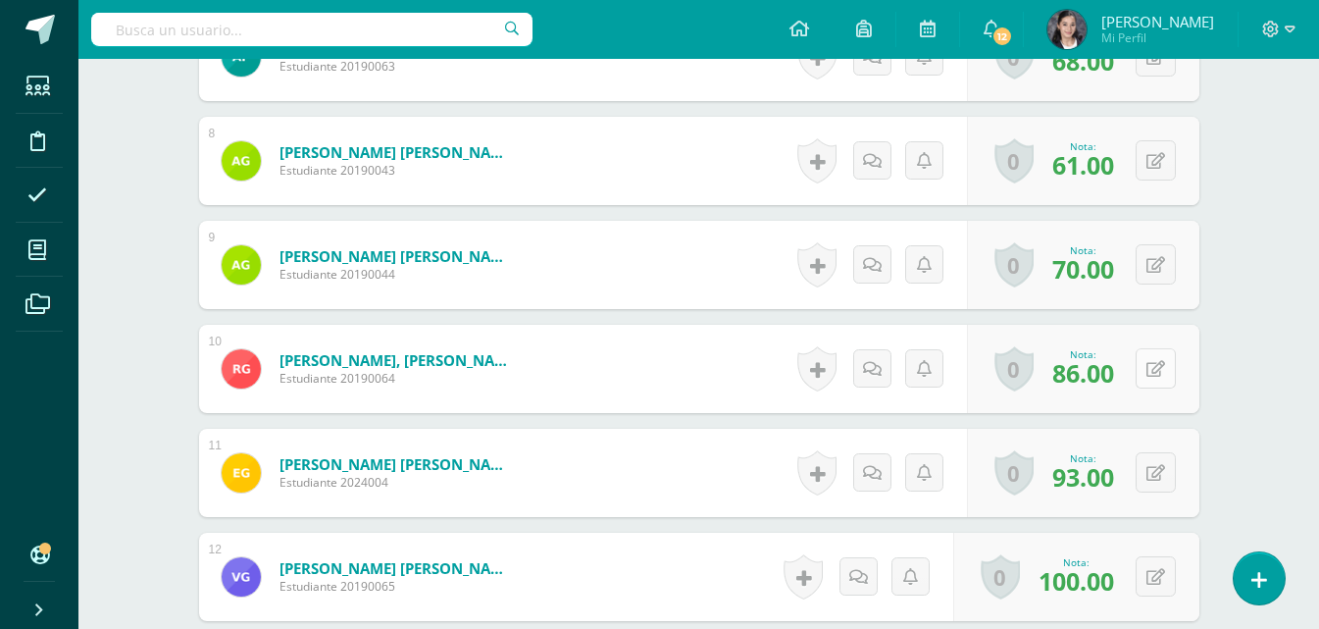
scroll to position [1349, 0]
